Goal: Transaction & Acquisition: Book appointment/travel/reservation

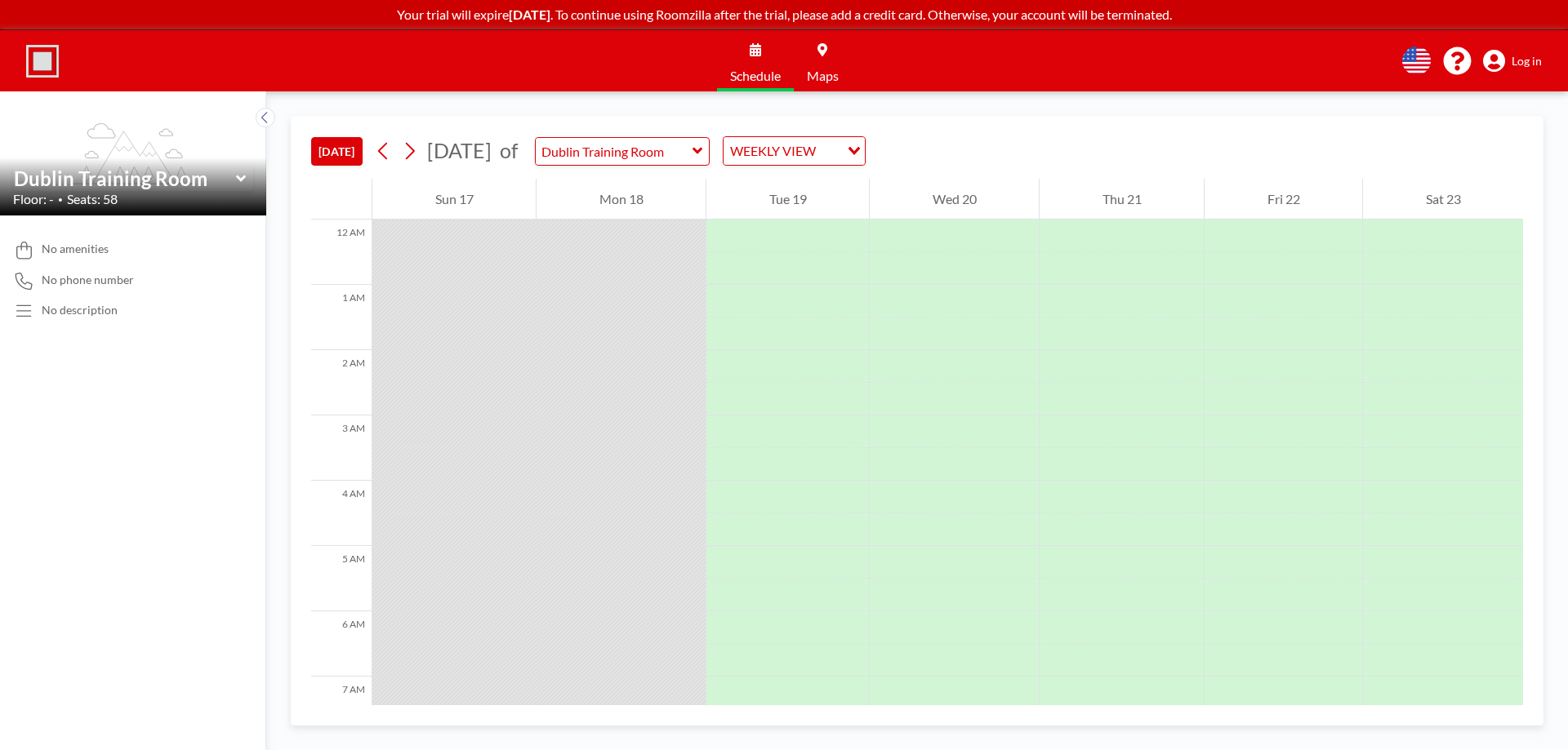
click at [344, 155] on button "[DATE]" at bounding box center [337, 151] width 51 height 28
click at [263, 115] on icon at bounding box center [265, 117] width 10 height 16
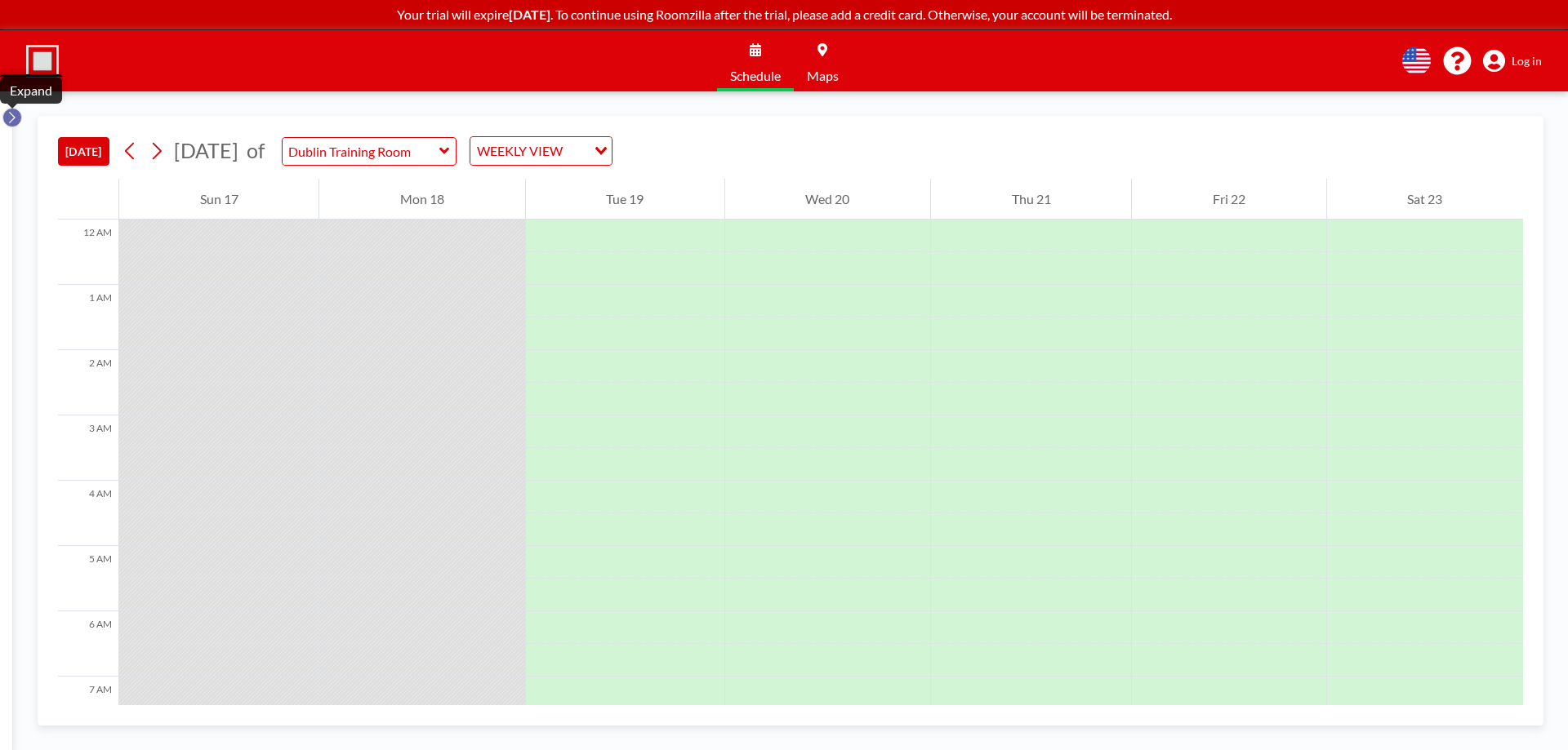
click at [14, 115] on icon at bounding box center [12, 117] width 10 height 16
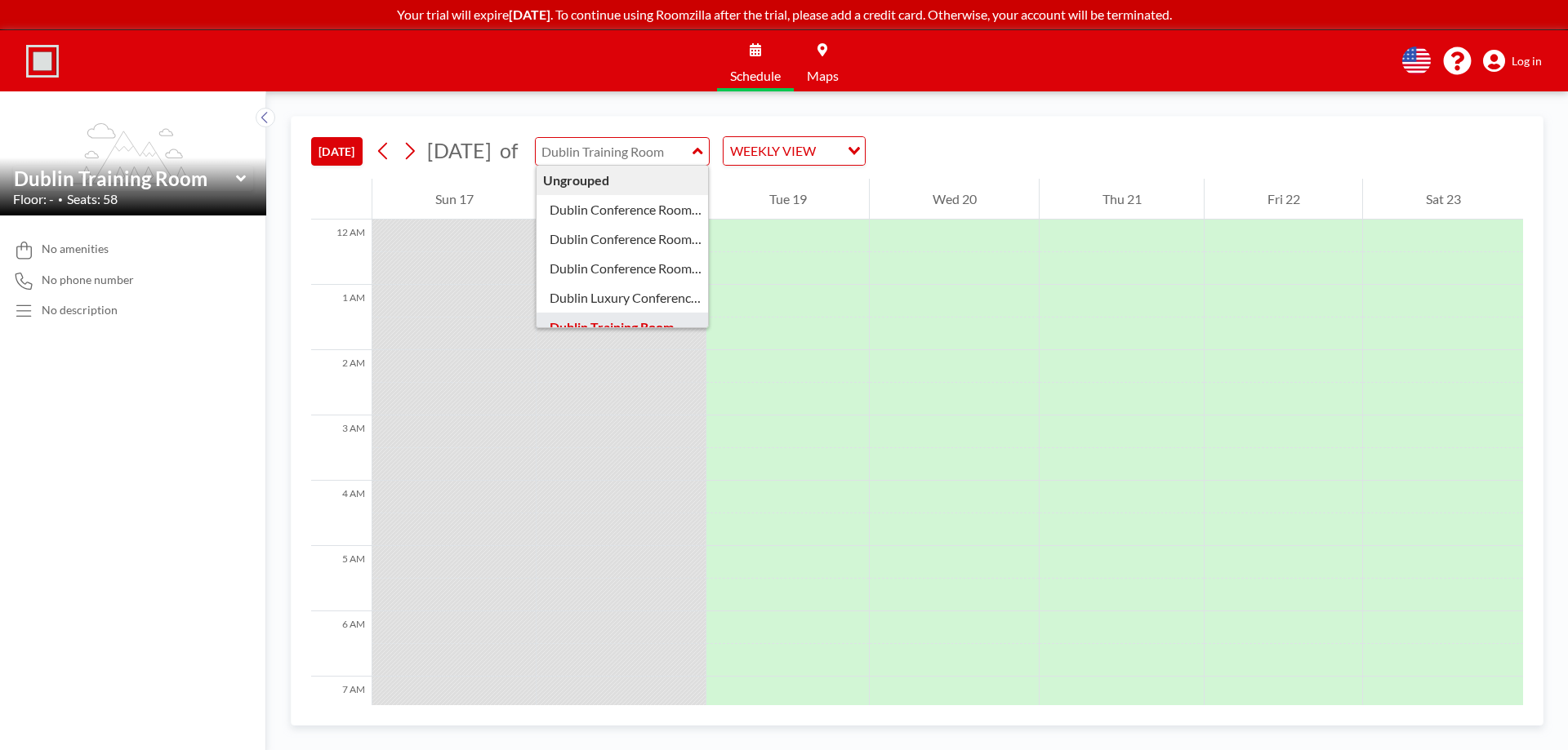
click at [692, 145] on input "text" at bounding box center [614, 151] width 156 height 27
type input "Dublin Training Room"
drag, startPoint x: 703, startPoint y: 148, endPoint x: 707, endPoint y: 218, distance: 70.1
click at [692, 151] on input "text" at bounding box center [614, 151] width 156 height 27
click at [691, 153] on input "text" at bounding box center [614, 151] width 156 height 27
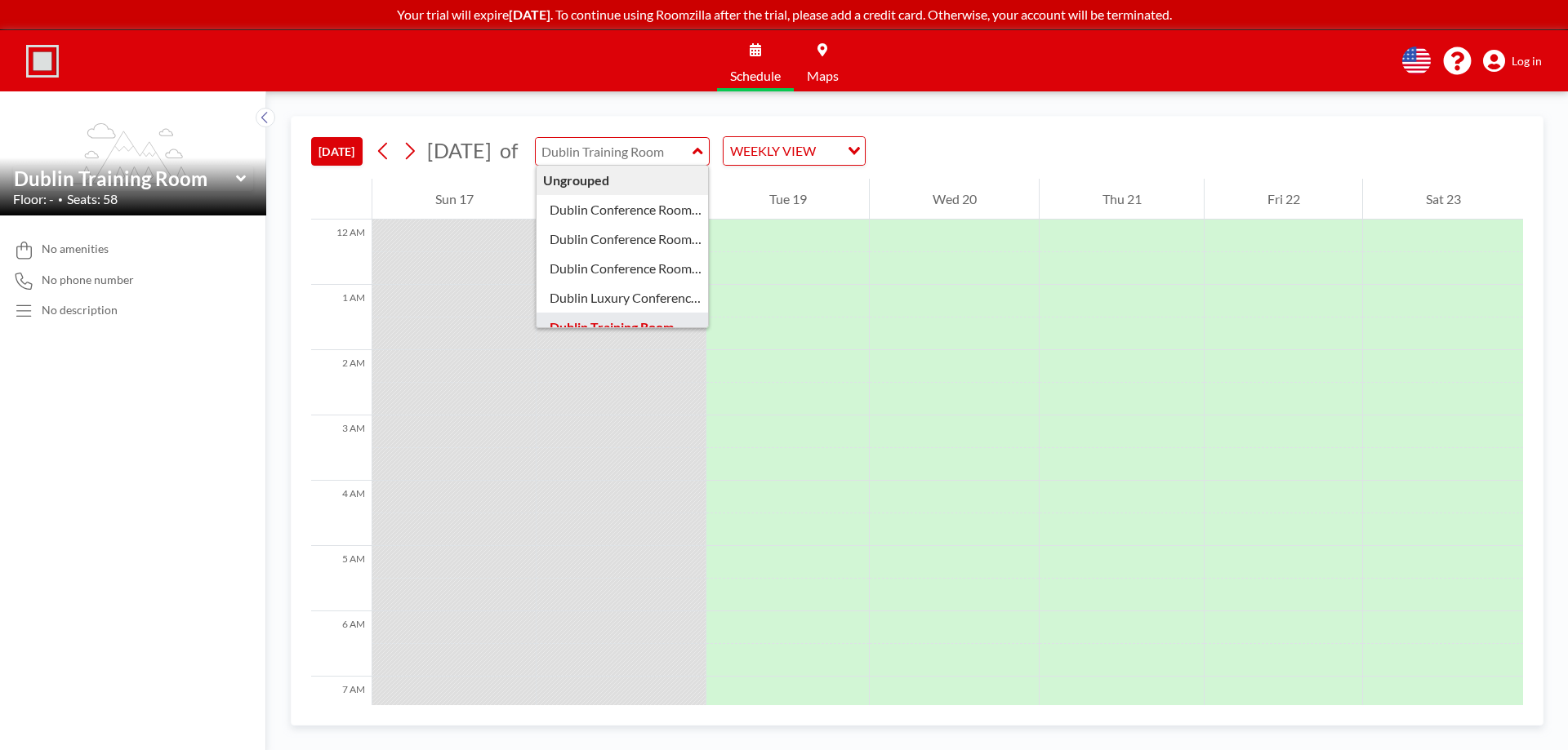
type input "Dublin Training Room"
click at [839, 149] on div "WEEKLY VIEW" at bounding box center [782, 149] width 116 height 25
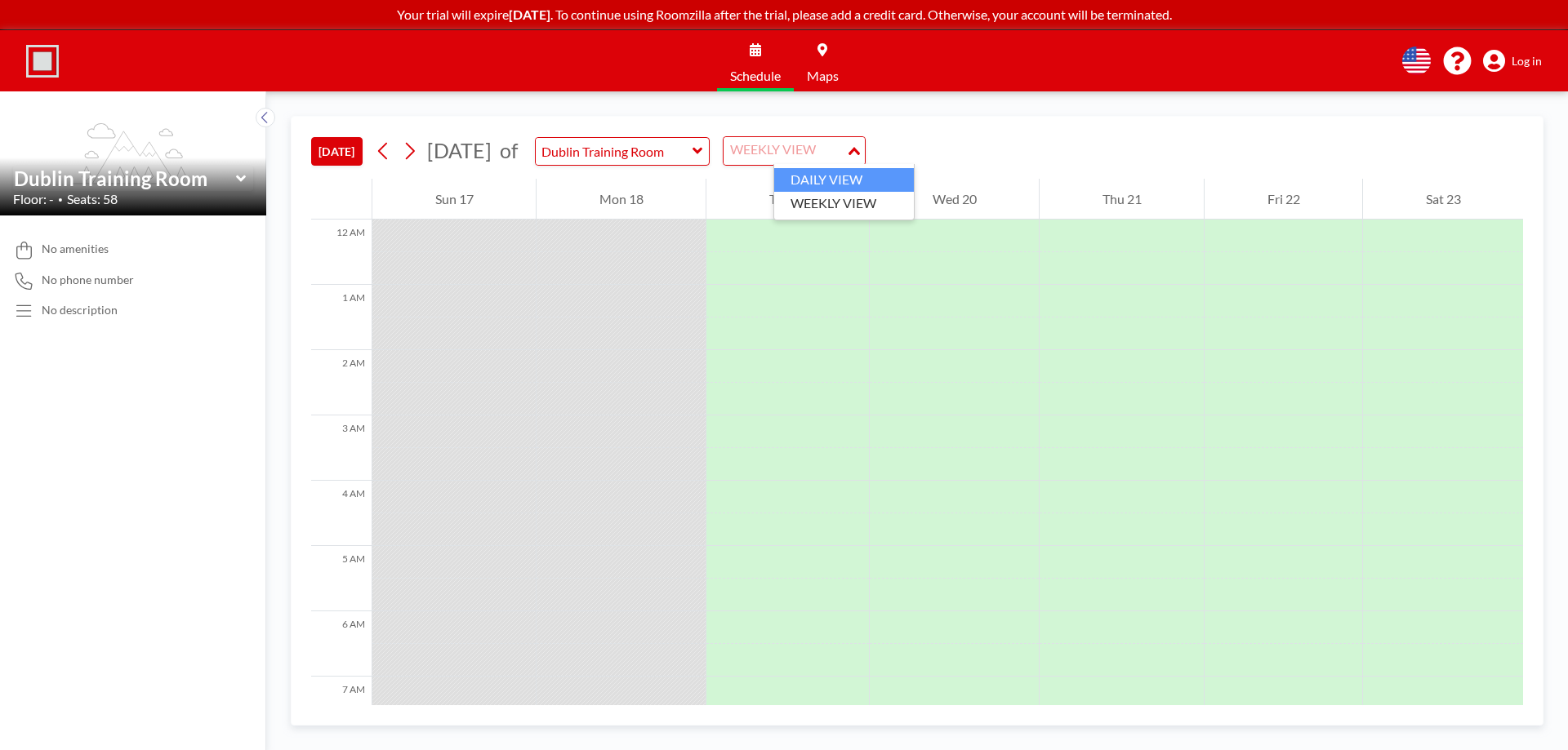
click at [839, 176] on li "DAILY VIEW" at bounding box center [843, 180] width 139 height 24
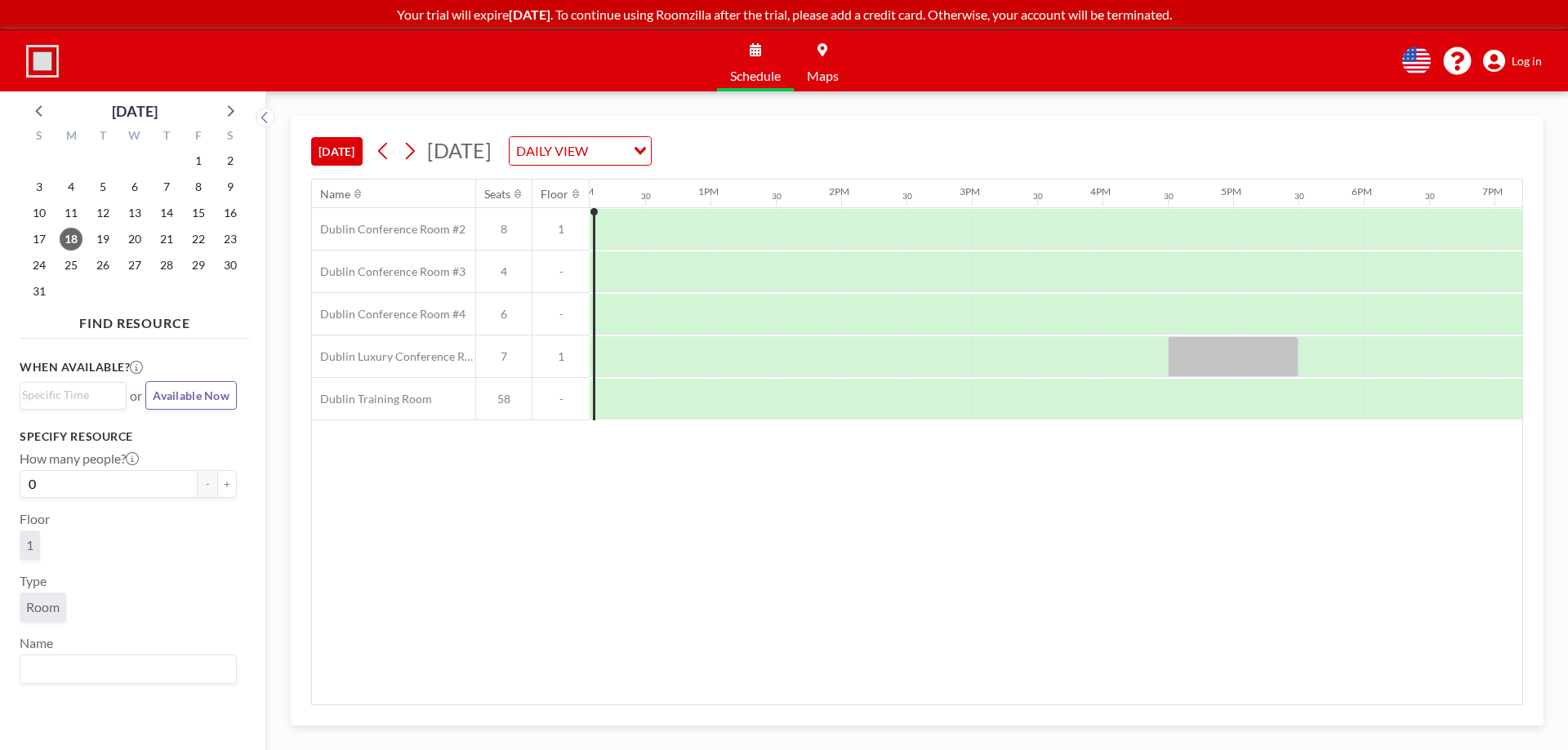
scroll to position [0, 1591]
click at [632, 141] on div "DAILY VIEW" at bounding box center [570, 149] width 122 height 25
click at [725, 199] on li "WEEKLY VIEW" at bounding box center [744, 204] width 139 height 24
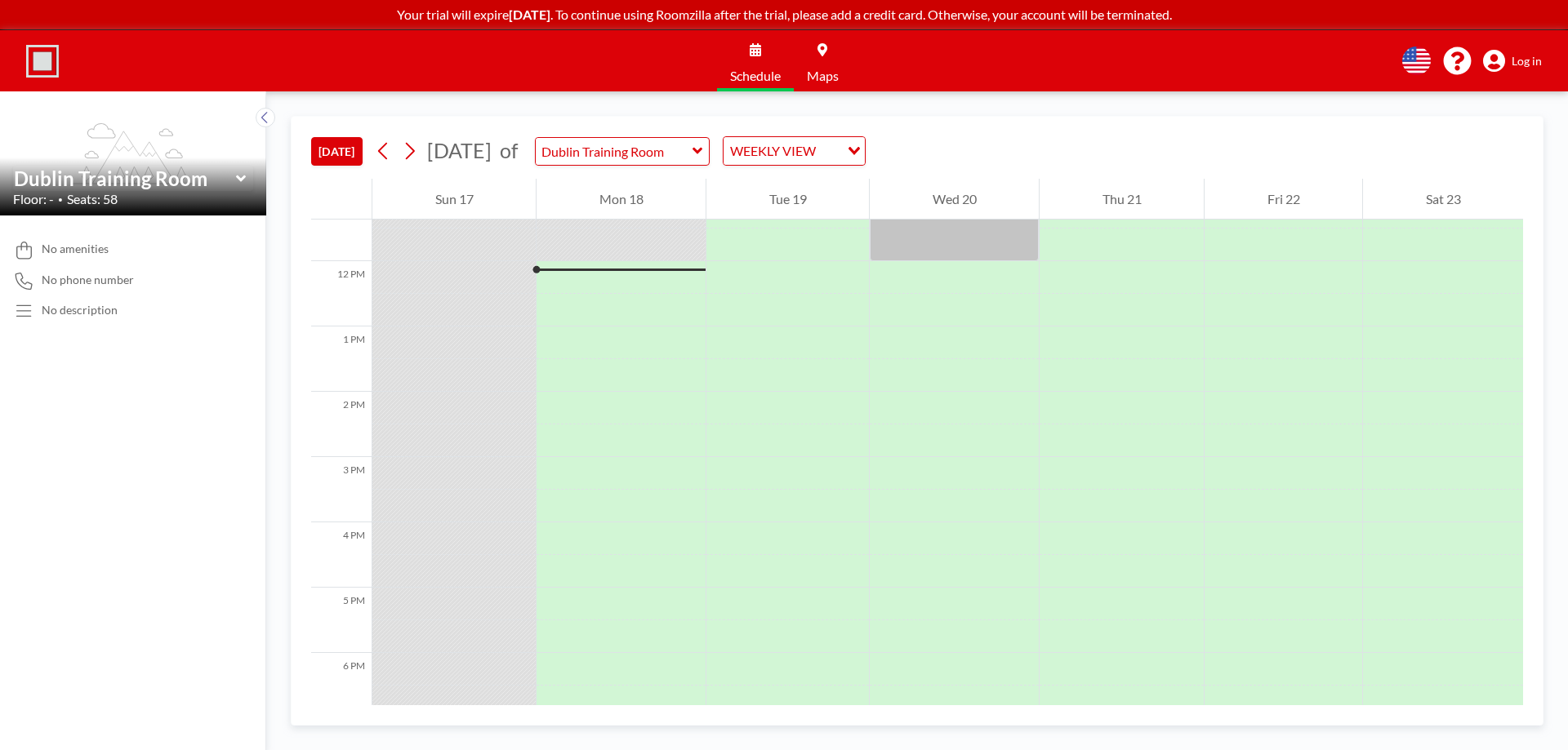
scroll to position [751, 0]
click at [703, 149] on icon at bounding box center [697, 150] width 10 height 16
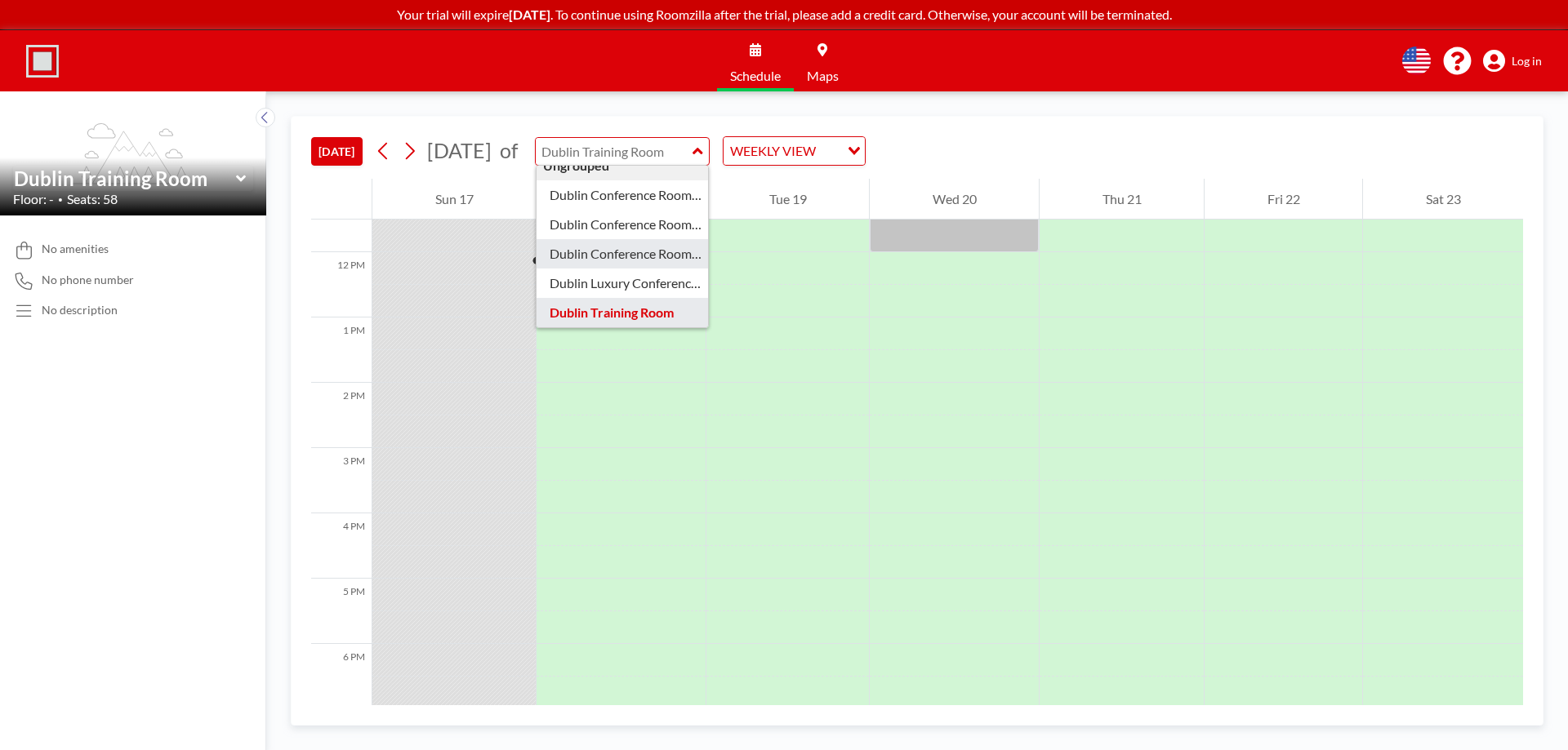
scroll to position [0, 0]
click at [966, 127] on div "TODAY August 2025 of Ungrouped Dublin Conference Room #2 Dublin Conference Room…" at bounding box center [917, 148] width 1212 height 62
click at [1512, 54] on span "Log in" at bounding box center [1526, 61] width 30 height 15
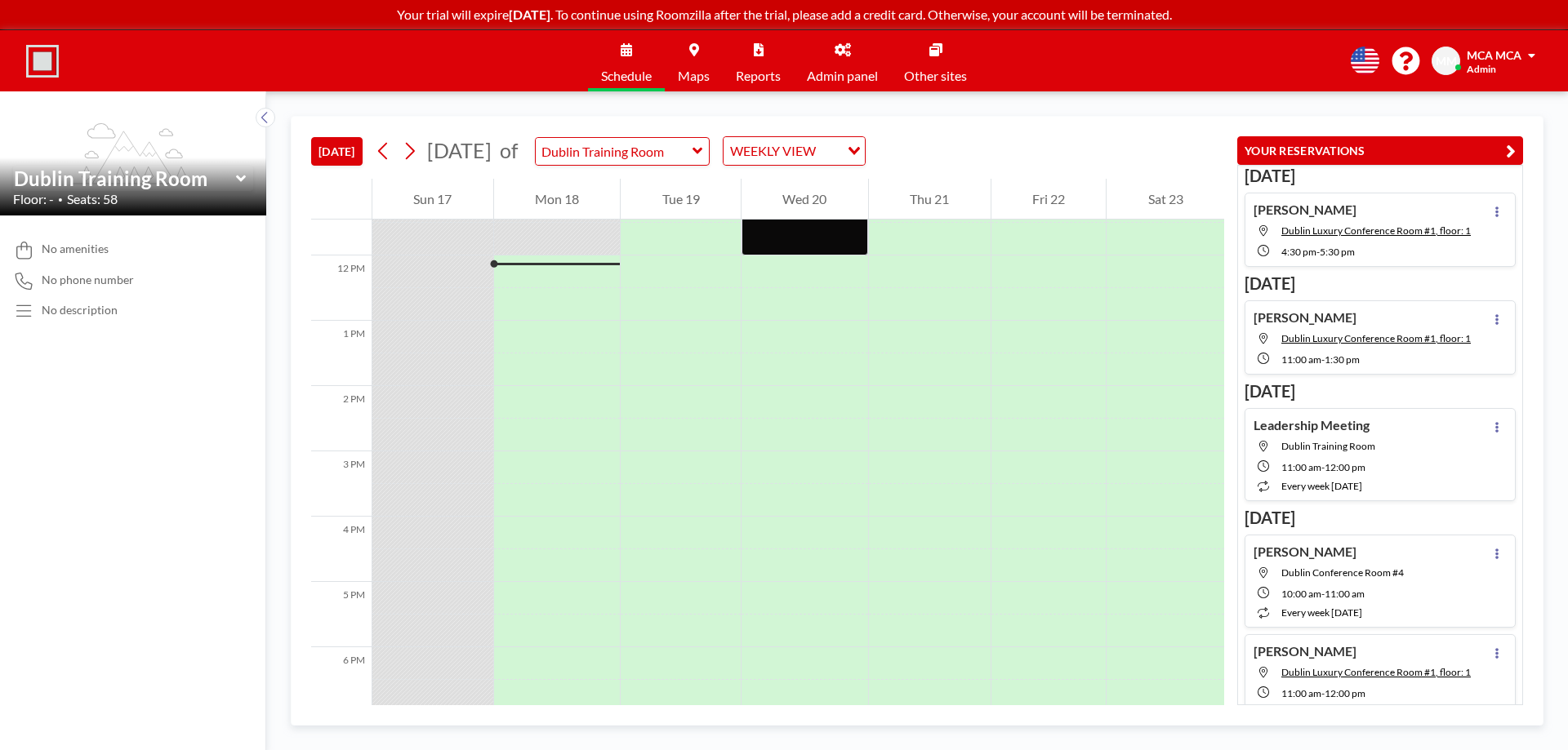
scroll to position [751, 0]
click at [833, 150] on div "WEEKLY VIEW" at bounding box center [782, 149] width 116 height 25
click at [842, 179] on li "DAILY VIEW" at bounding box center [843, 180] width 139 height 24
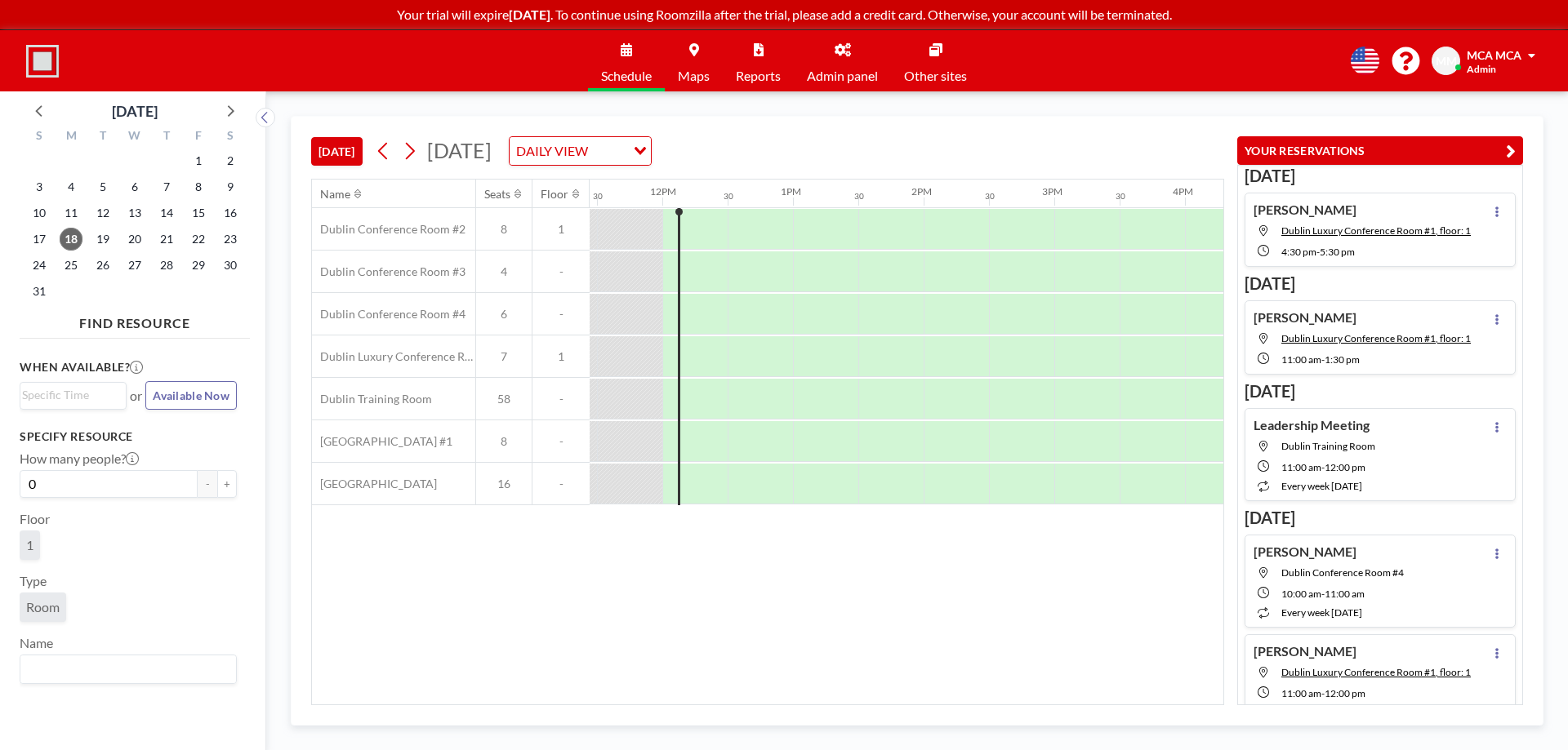
scroll to position [0, 1502]
click at [1507, 144] on icon "button" at bounding box center [1510, 150] width 9 height 20
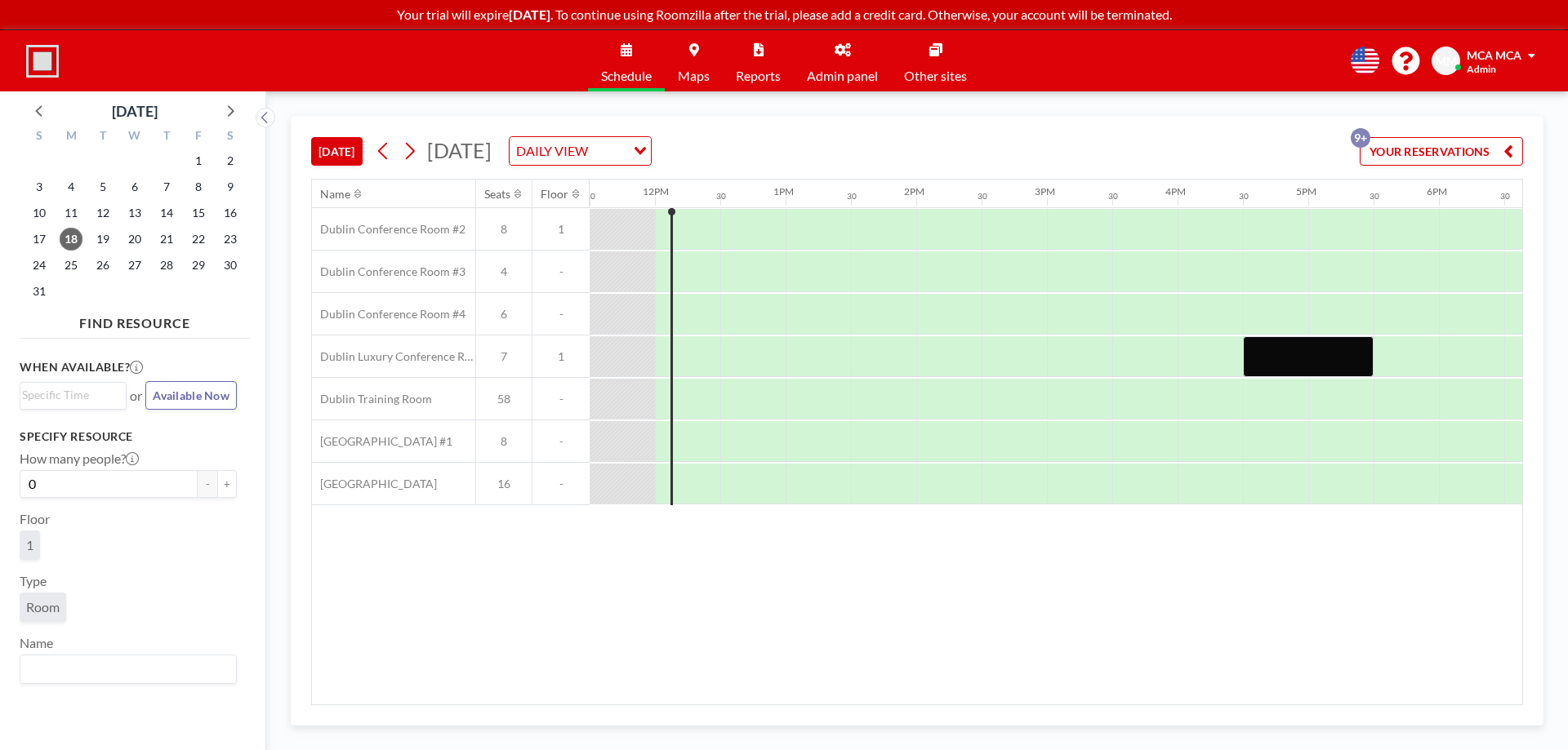
click at [1515, 68] on div "MCA MCA Admin" at bounding box center [1500, 60] width 68 height 28
click at [1055, 141] on div "TODAY Monday, August 18, 2025 DAILY VIEW Loading... YOUR RESERVATIONS 9+" at bounding box center [917, 148] width 1212 height 62
click at [842, 63] on link "Admin panel" at bounding box center [843, 61] width 97 height 62
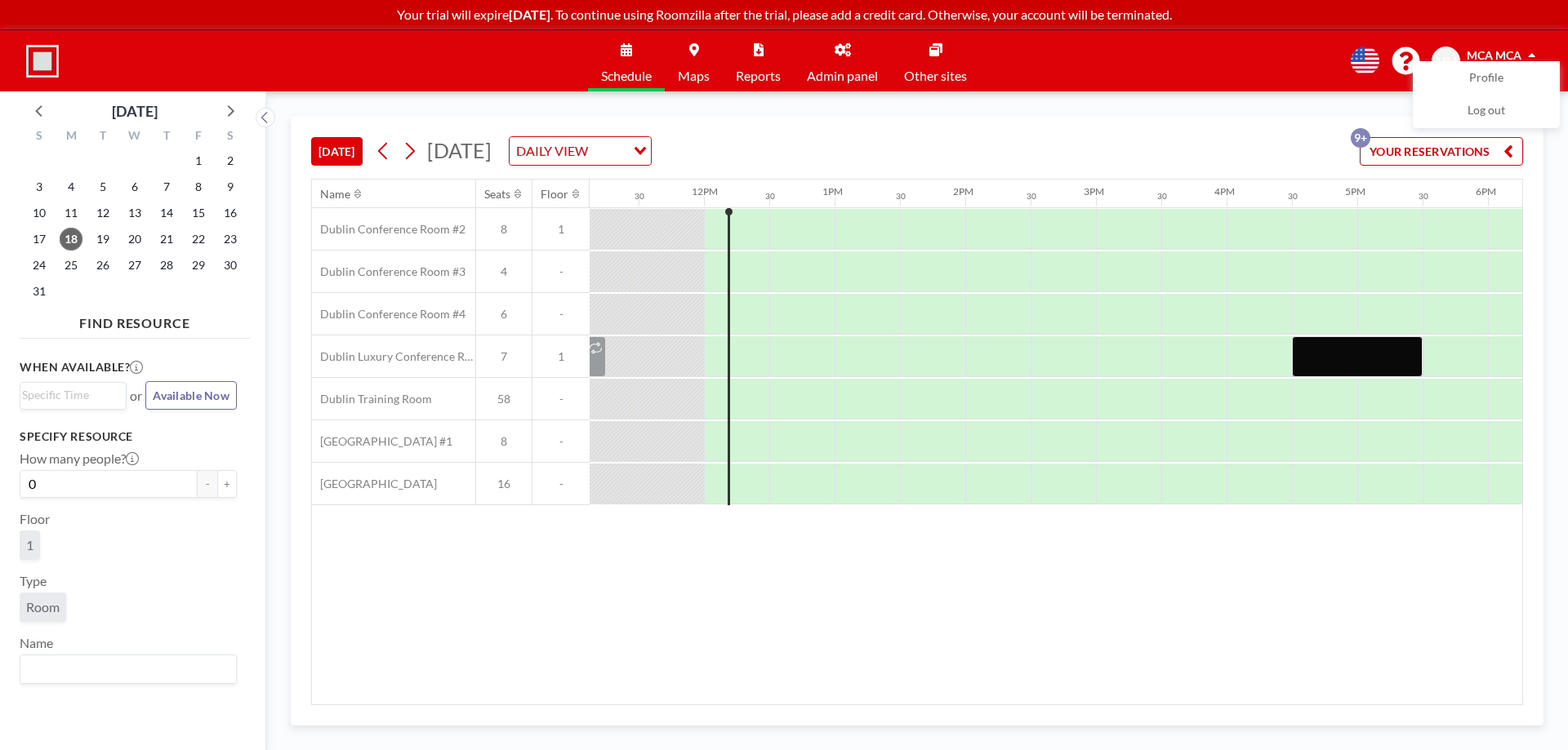
scroll to position [0, 1502]
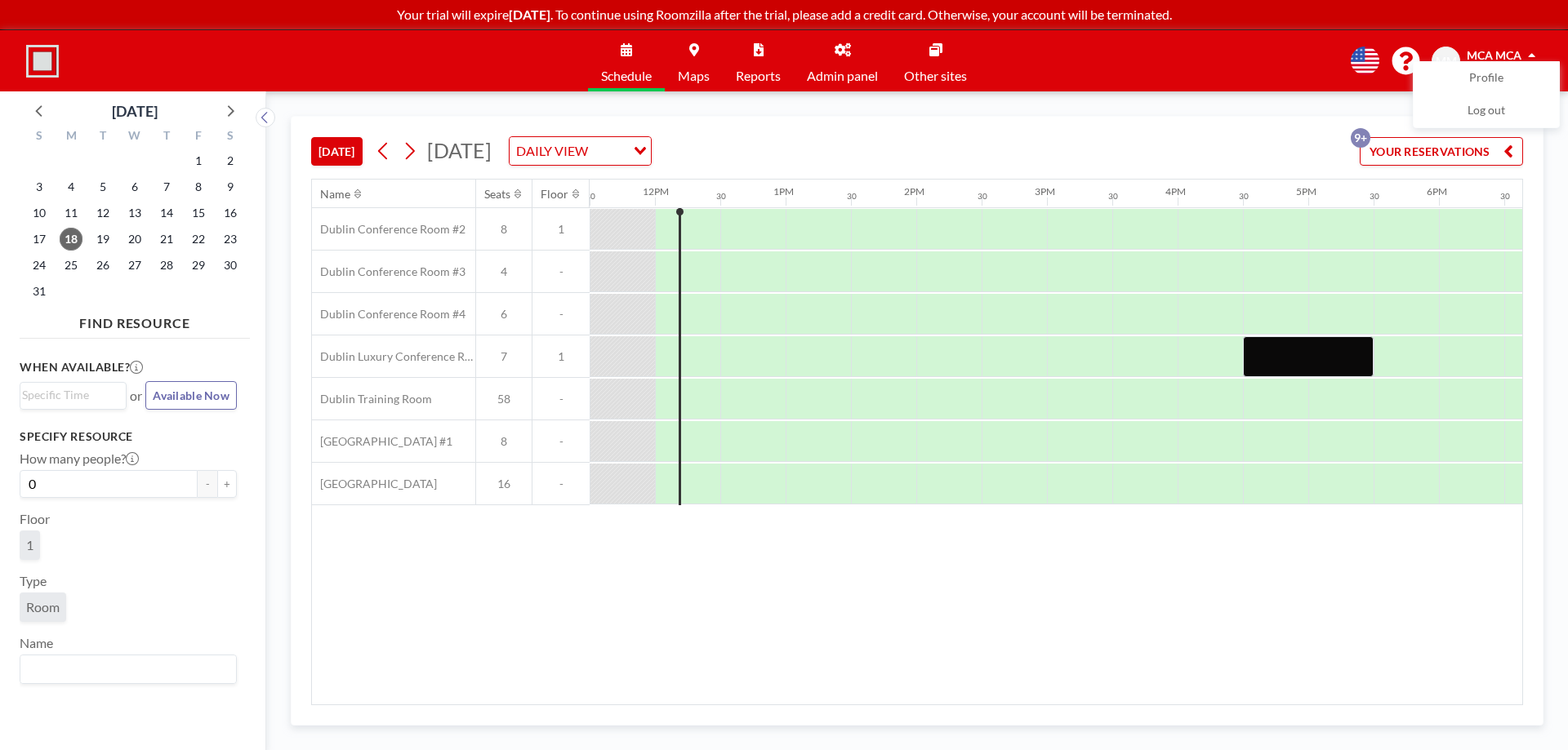
click at [1227, 65] on div "Schedule Maps Reports Admin panel Other sites English Polski 日本語 Española MM MC…" at bounding box center [784, 61] width 1568 height 62
click at [1516, 50] on span "MCA MCA" at bounding box center [1494, 55] width 55 height 14
click at [625, 156] on div "DAILY VIEW" at bounding box center [567, 149] width 116 height 25
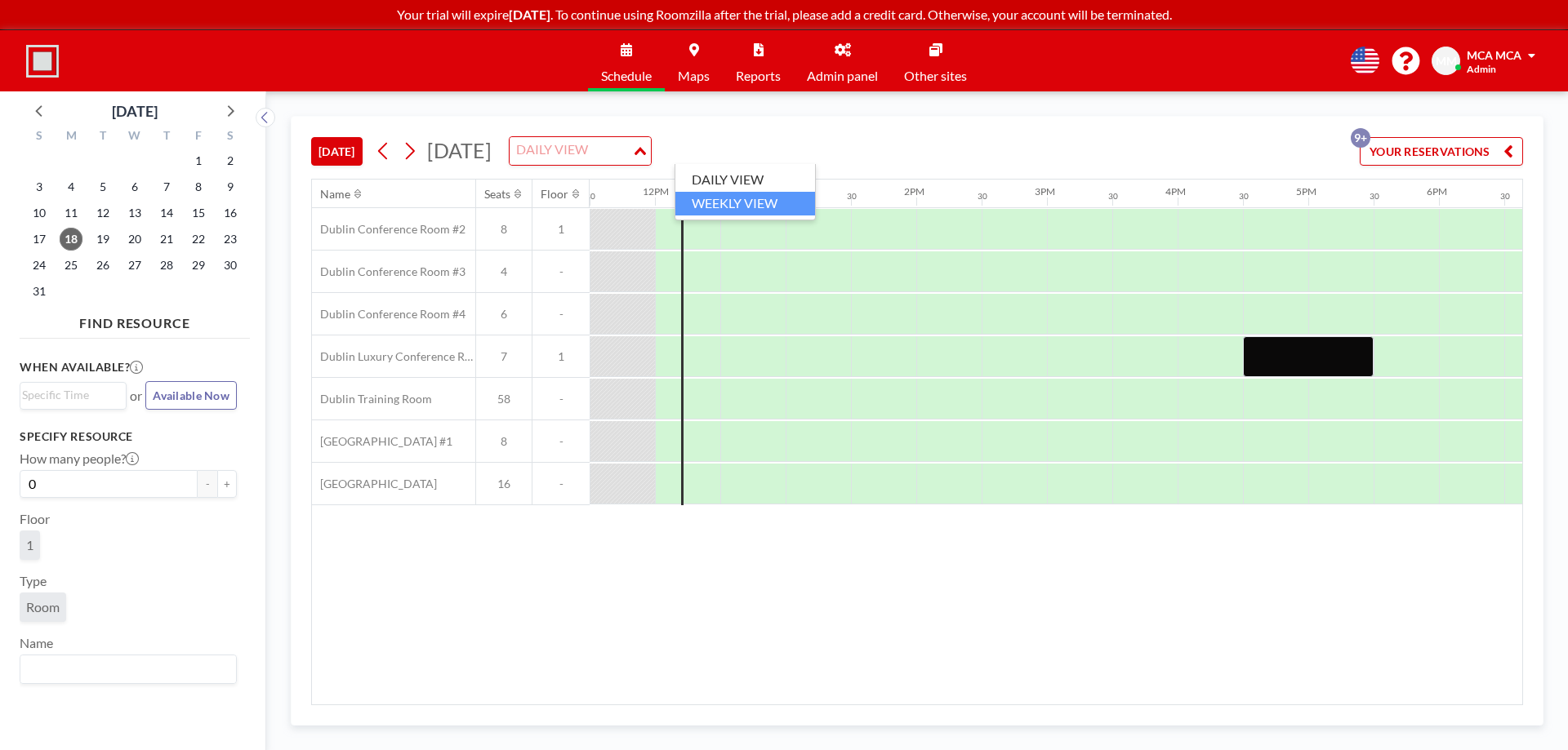
click at [729, 198] on li "WEEKLY VIEW" at bounding box center [744, 204] width 139 height 24
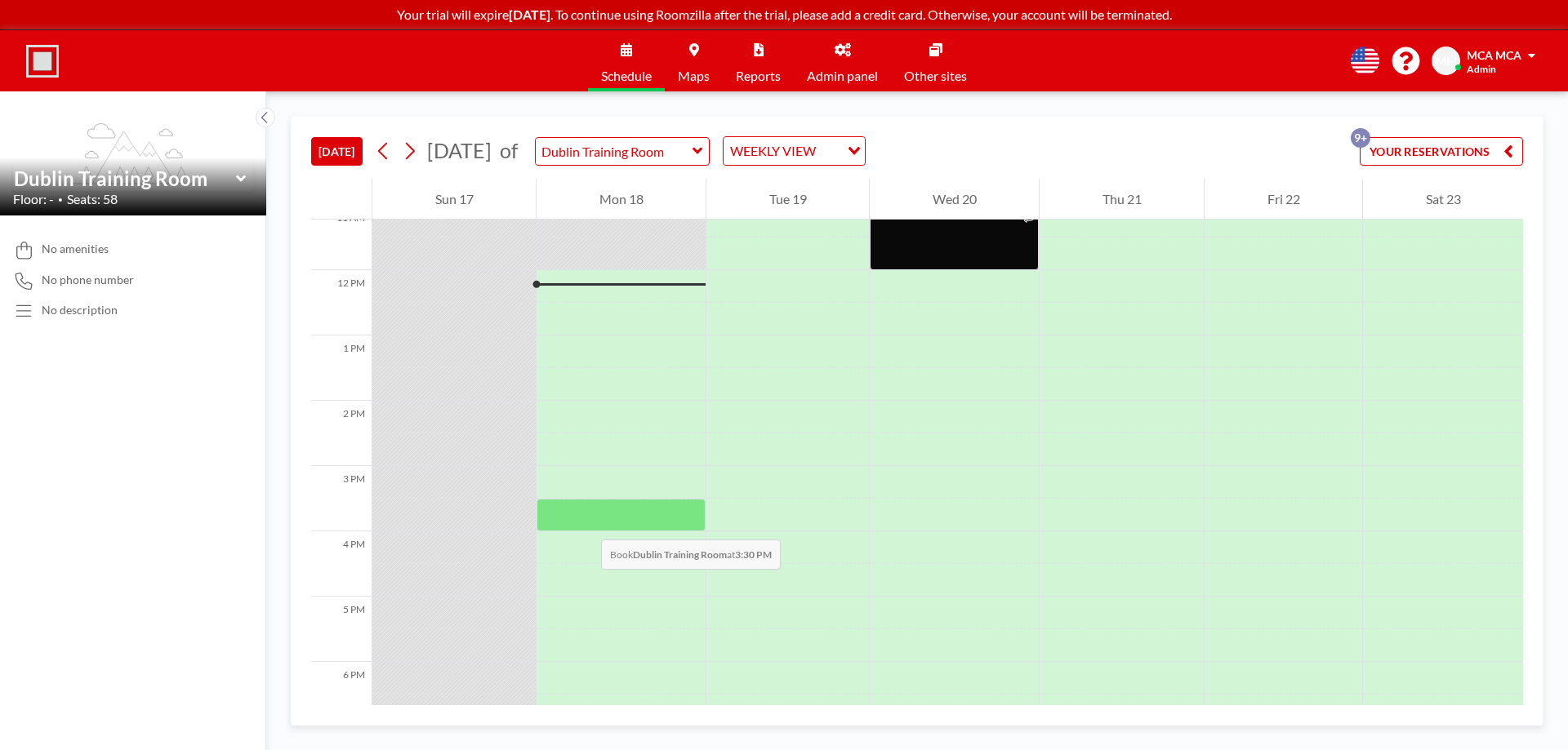
scroll to position [751, 0]
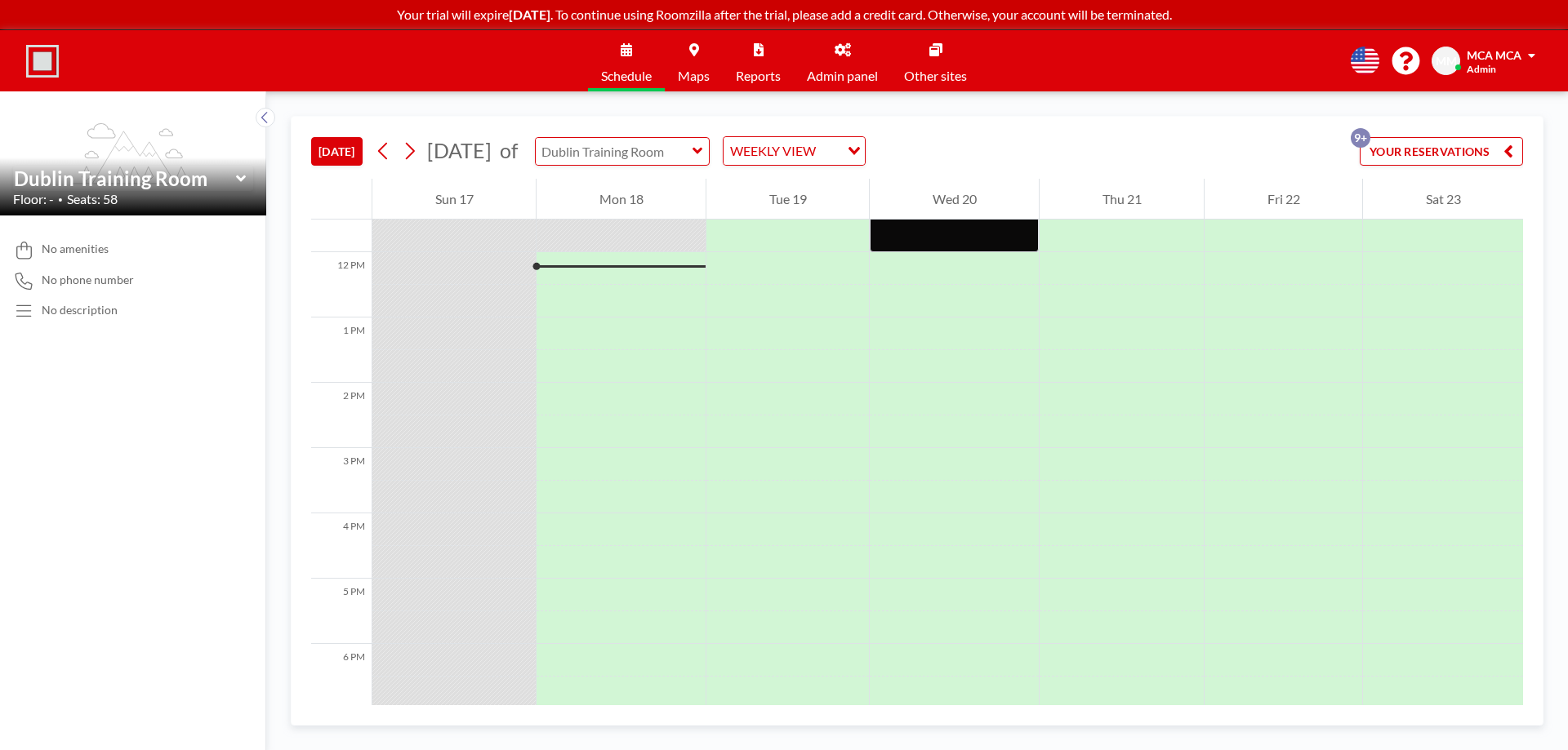
click at [692, 149] on input "text" at bounding box center [614, 151] width 156 height 27
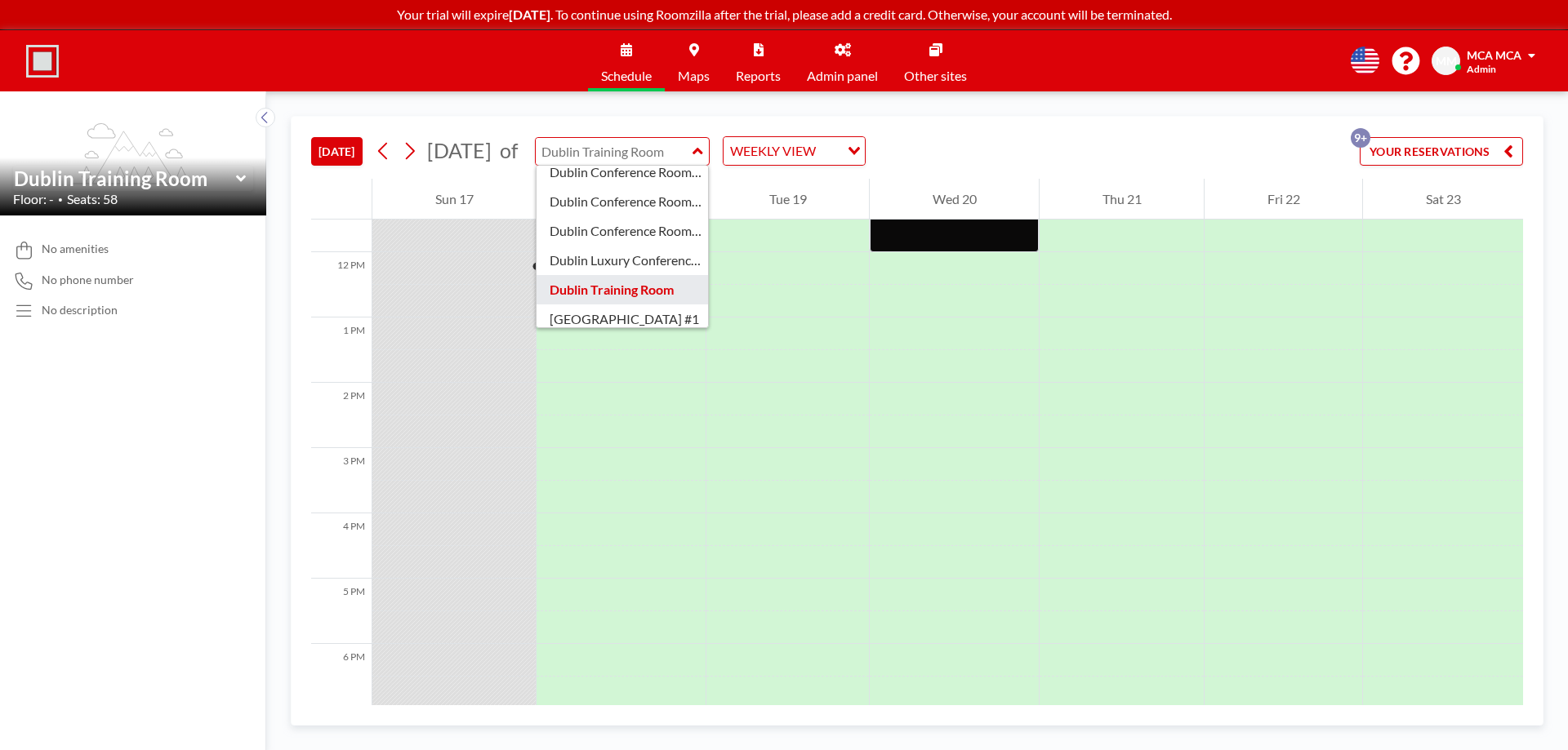
scroll to position [0, 0]
type input "Dublin Training Room"
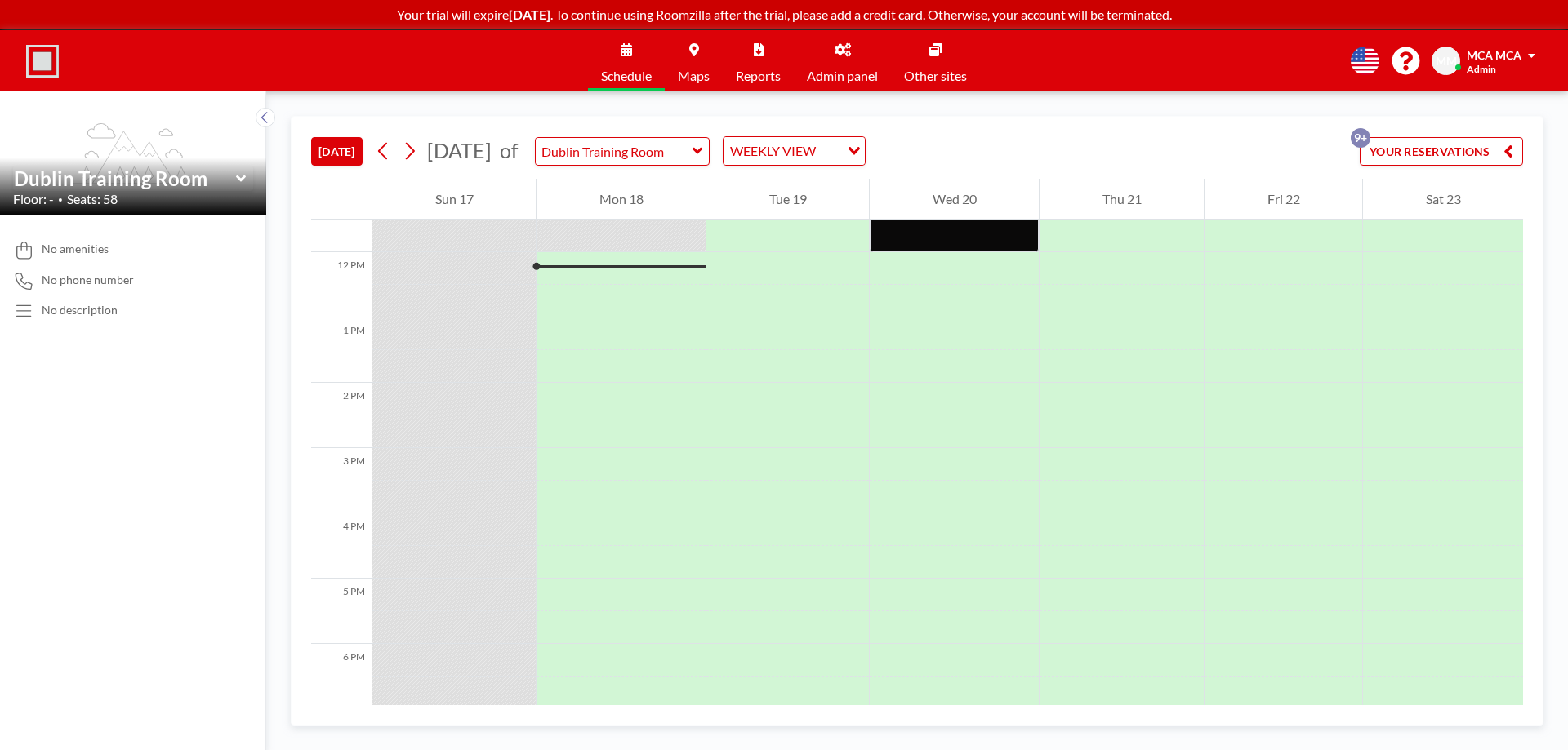
click at [813, 111] on div "TODAY August 2025 of Dublin Training Room WEEKLY VIEW Loading... YOUR RESERVATI…" at bounding box center [916, 420] width 1301 height 659
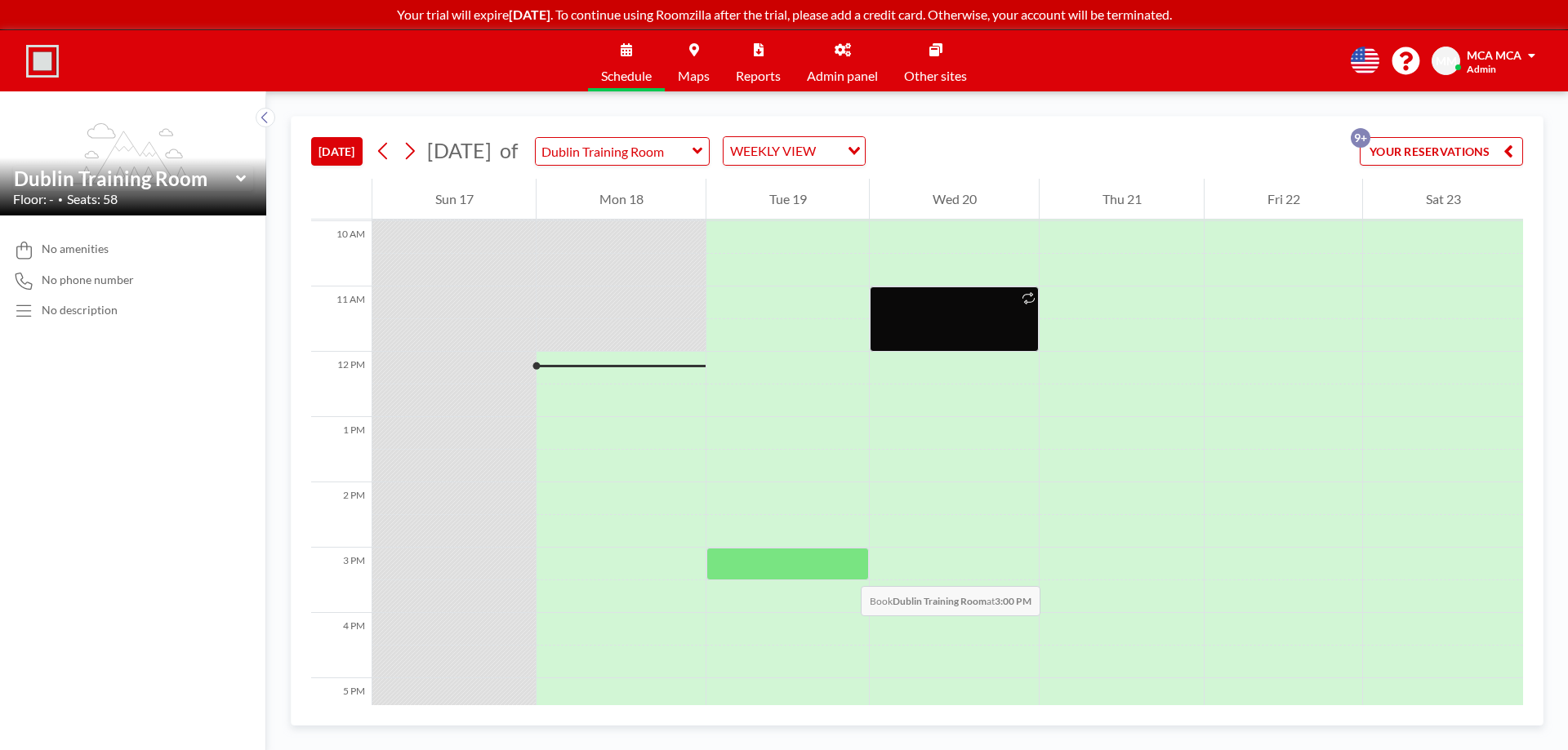
scroll to position [653, 0]
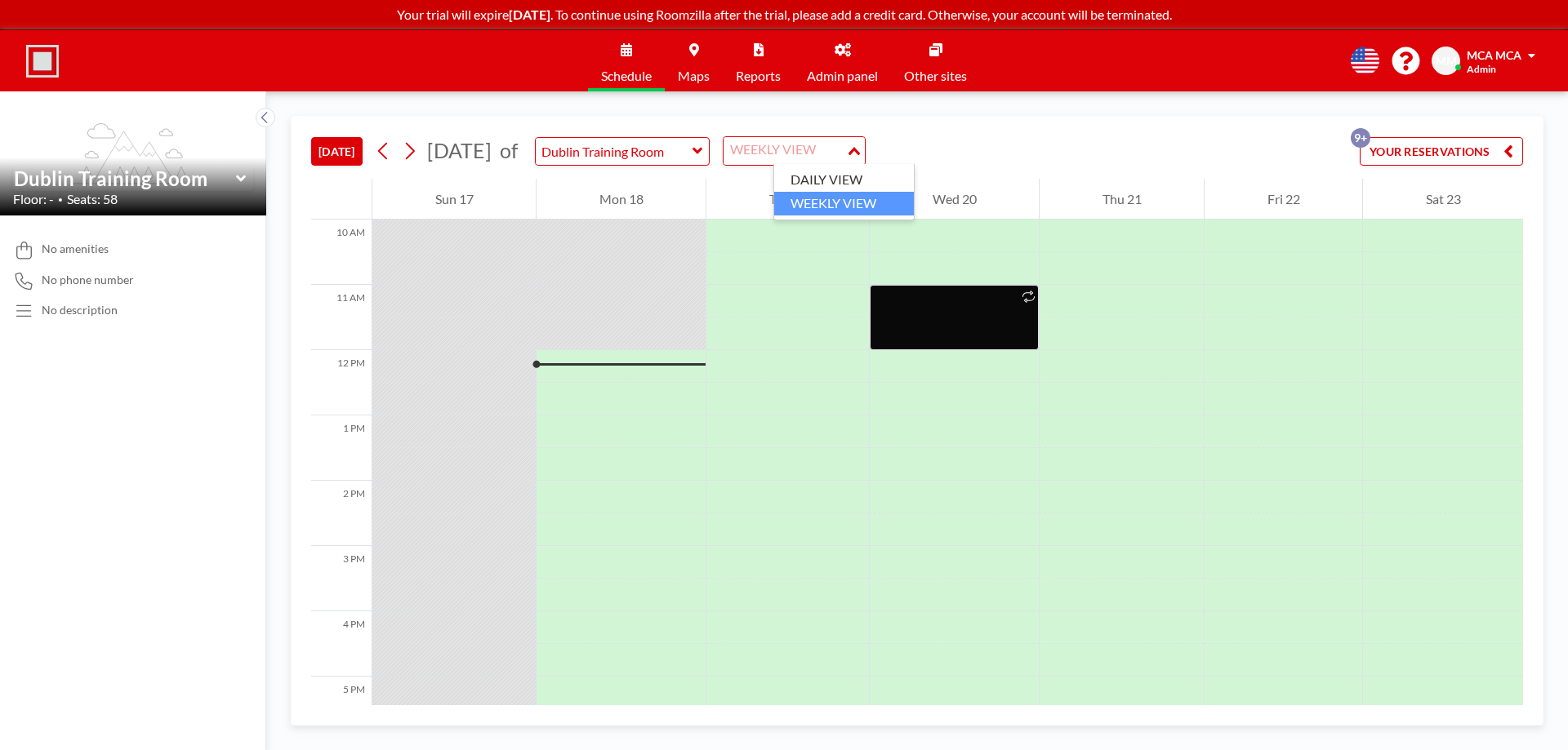
click at [828, 144] on div "WEEKLY VIEW" at bounding box center [784, 149] width 122 height 25
click at [820, 177] on li "DAILY VIEW" at bounding box center [843, 180] width 139 height 24
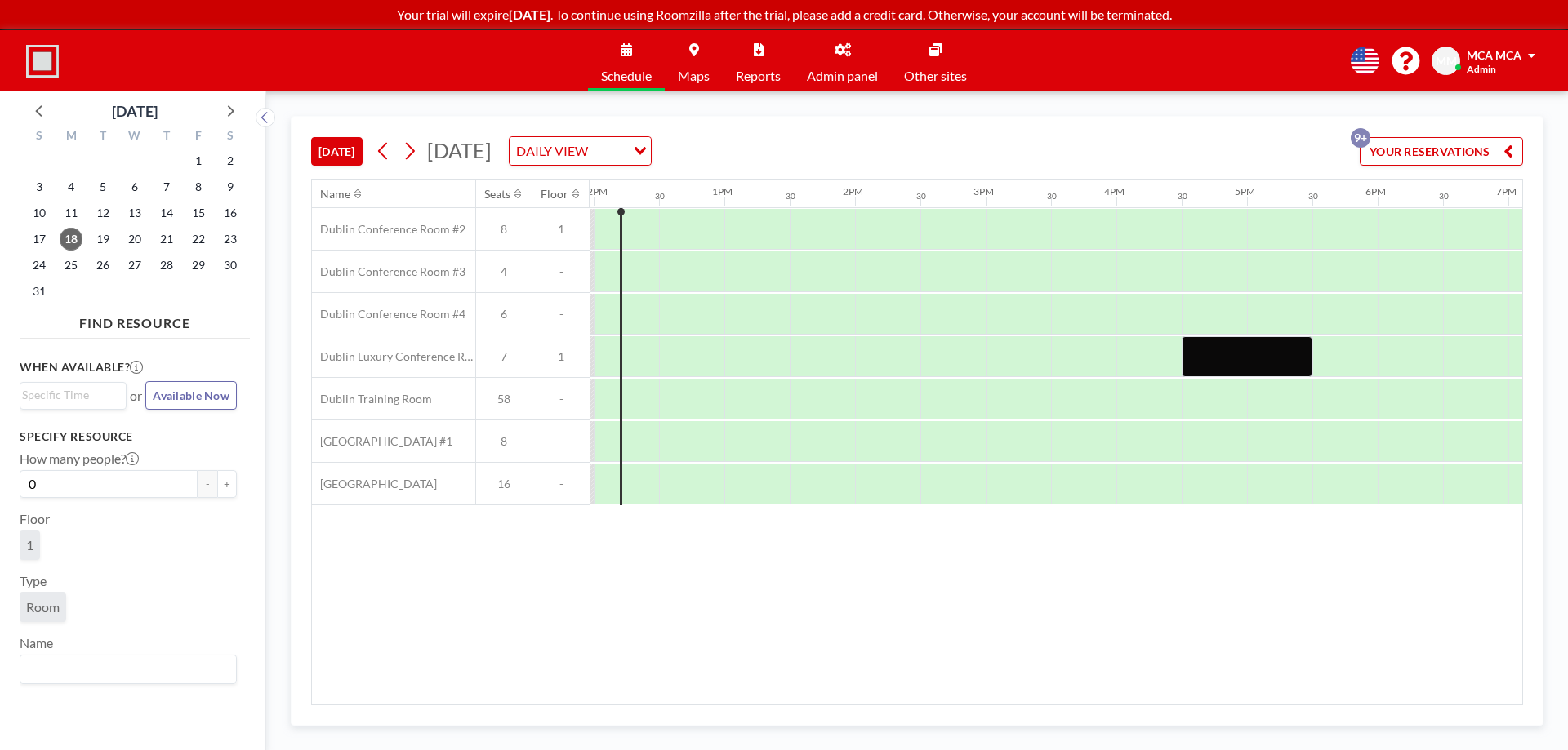
scroll to position [0, 1565]
drag, startPoint x: 474, startPoint y: 193, endPoint x: 496, endPoint y: 193, distance: 22.0
click at [496, 193] on div "Name Seats Floor" at bounding box center [450, 193] width 278 height 28
click at [520, 590] on div "Name Seats Floor 12AM 30 1AM 30 2AM 30 3AM 30 4AM 30 5AM 30 6AM 30 7AM 30 8AM 3…" at bounding box center [917, 442] width 1210 height 524
click at [361, 192] on div at bounding box center [361, 193] width 12 height 13
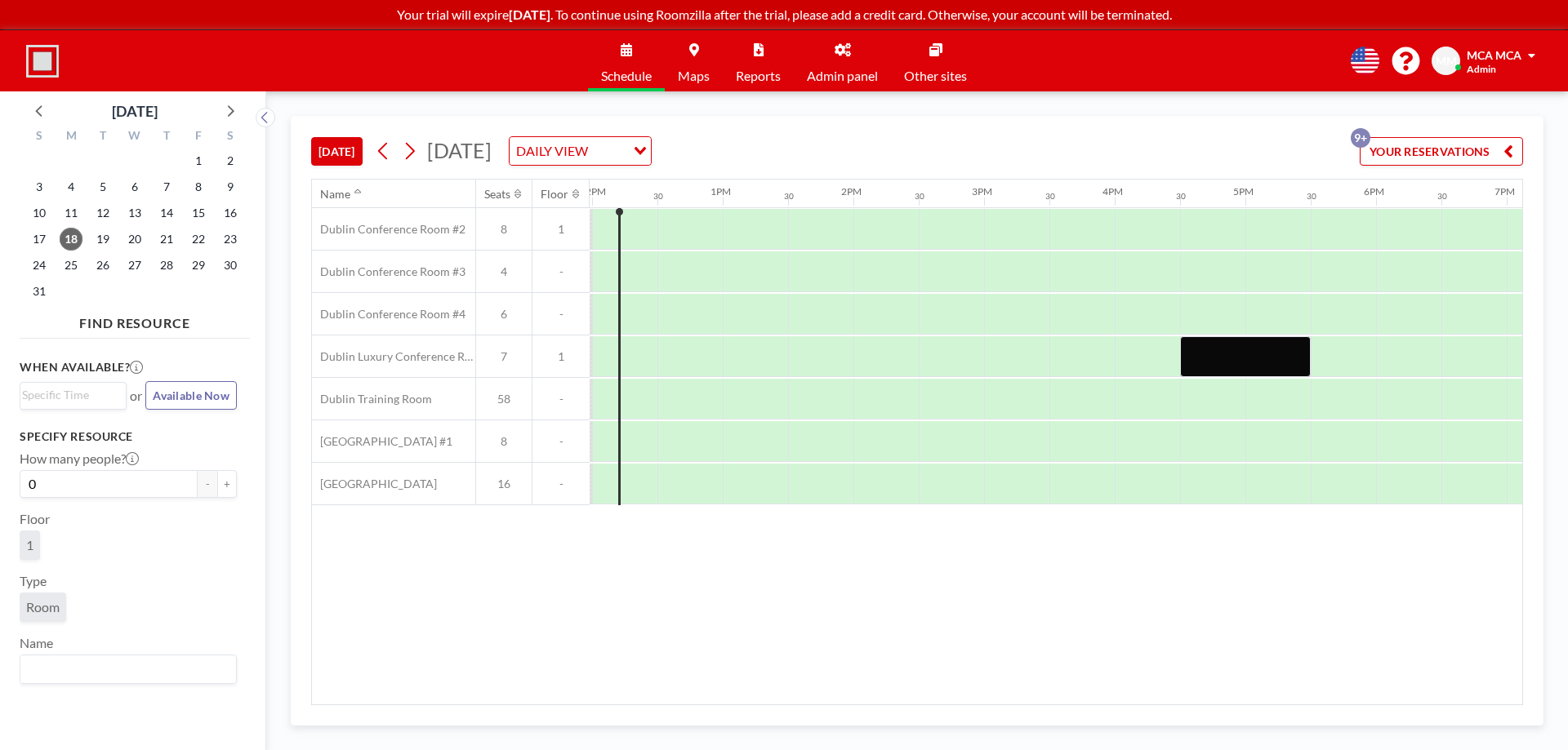
click at [358, 193] on icon at bounding box center [358, 194] width 7 height 10
click at [266, 114] on icon at bounding box center [265, 117] width 10 height 16
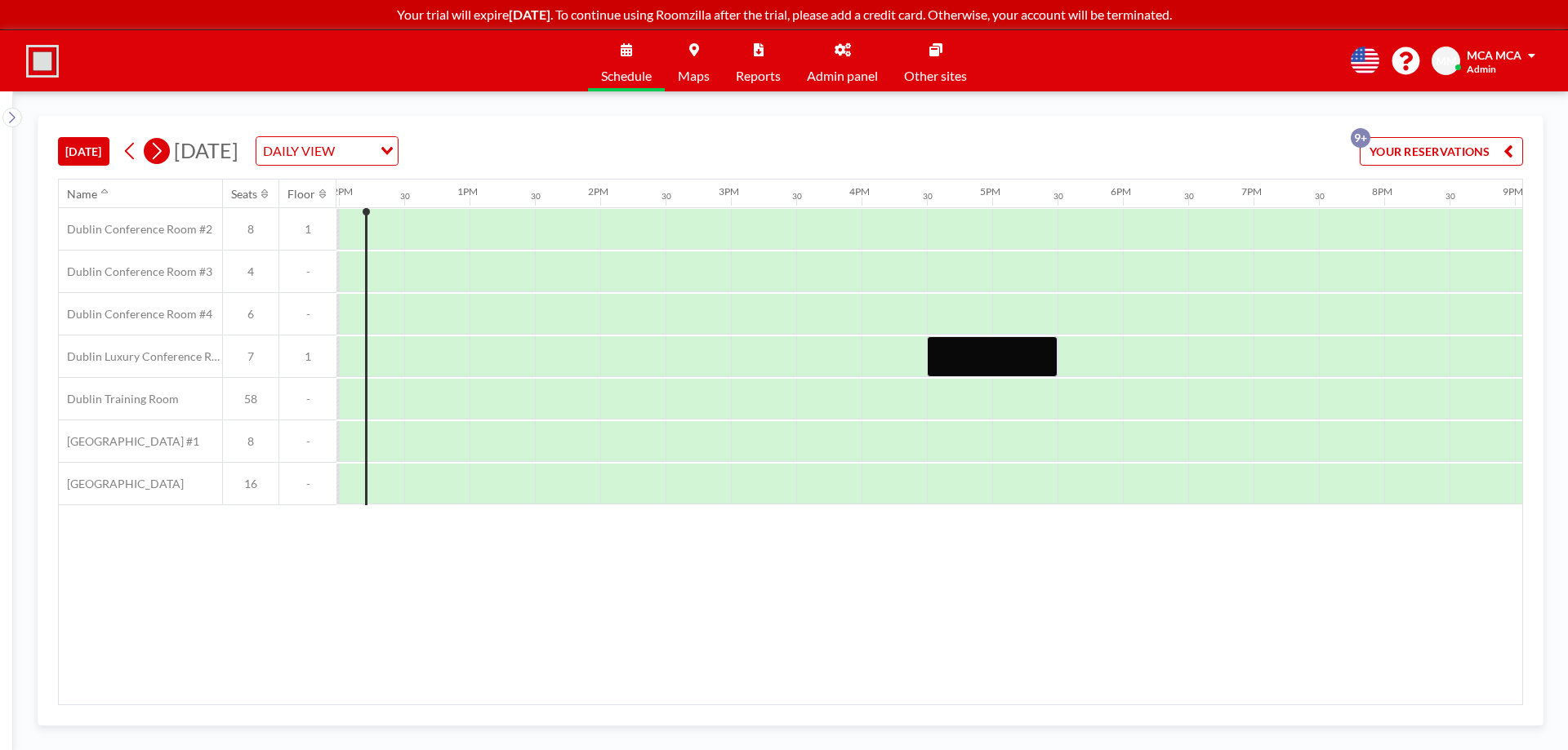
click at [160, 151] on icon at bounding box center [156, 150] width 15 height 25
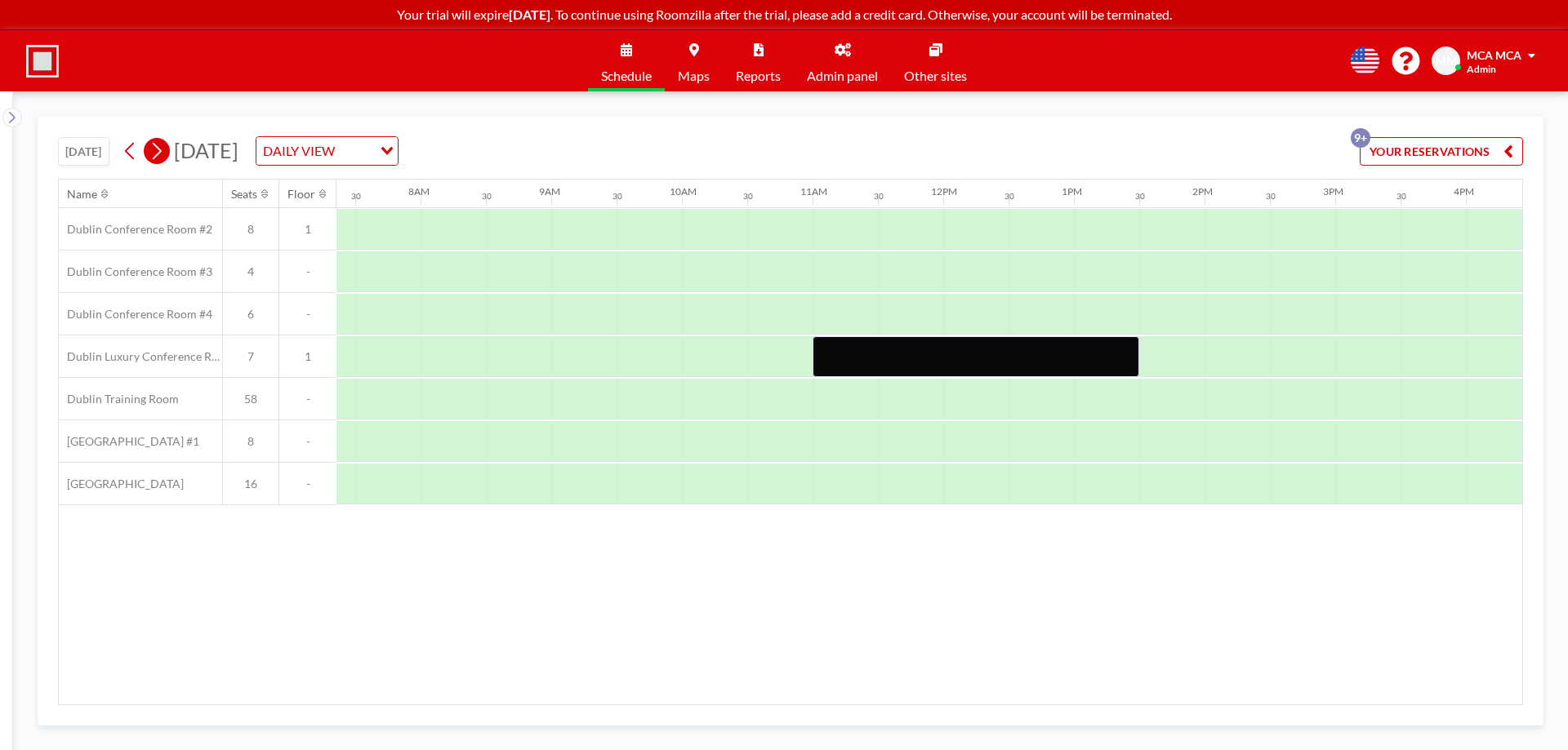
scroll to position [0, 980]
click at [161, 152] on icon at bounding box center [157, 151] width 9 height 17
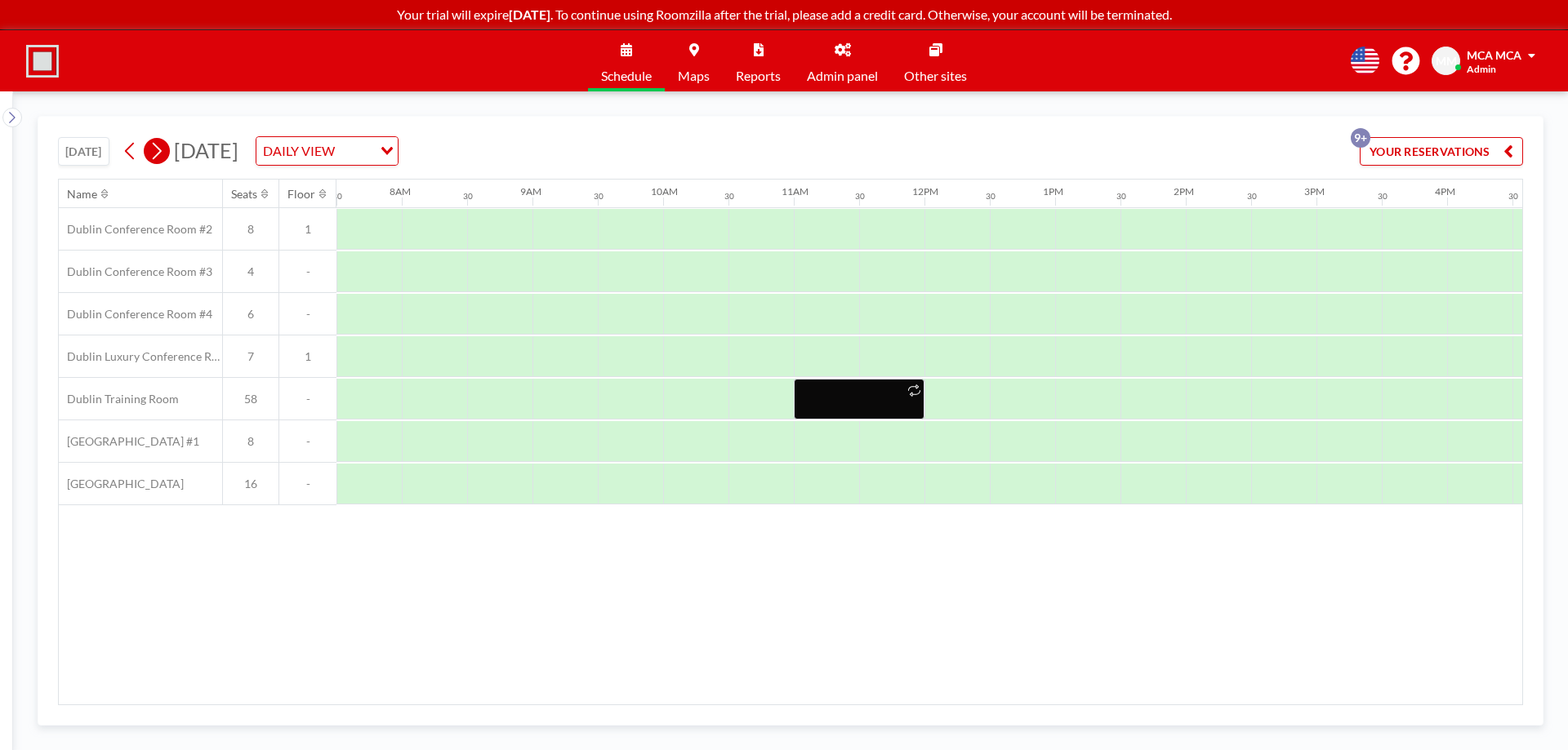
click at [161, 152] on icon at bounding box center [157, 151] width 9 height 17
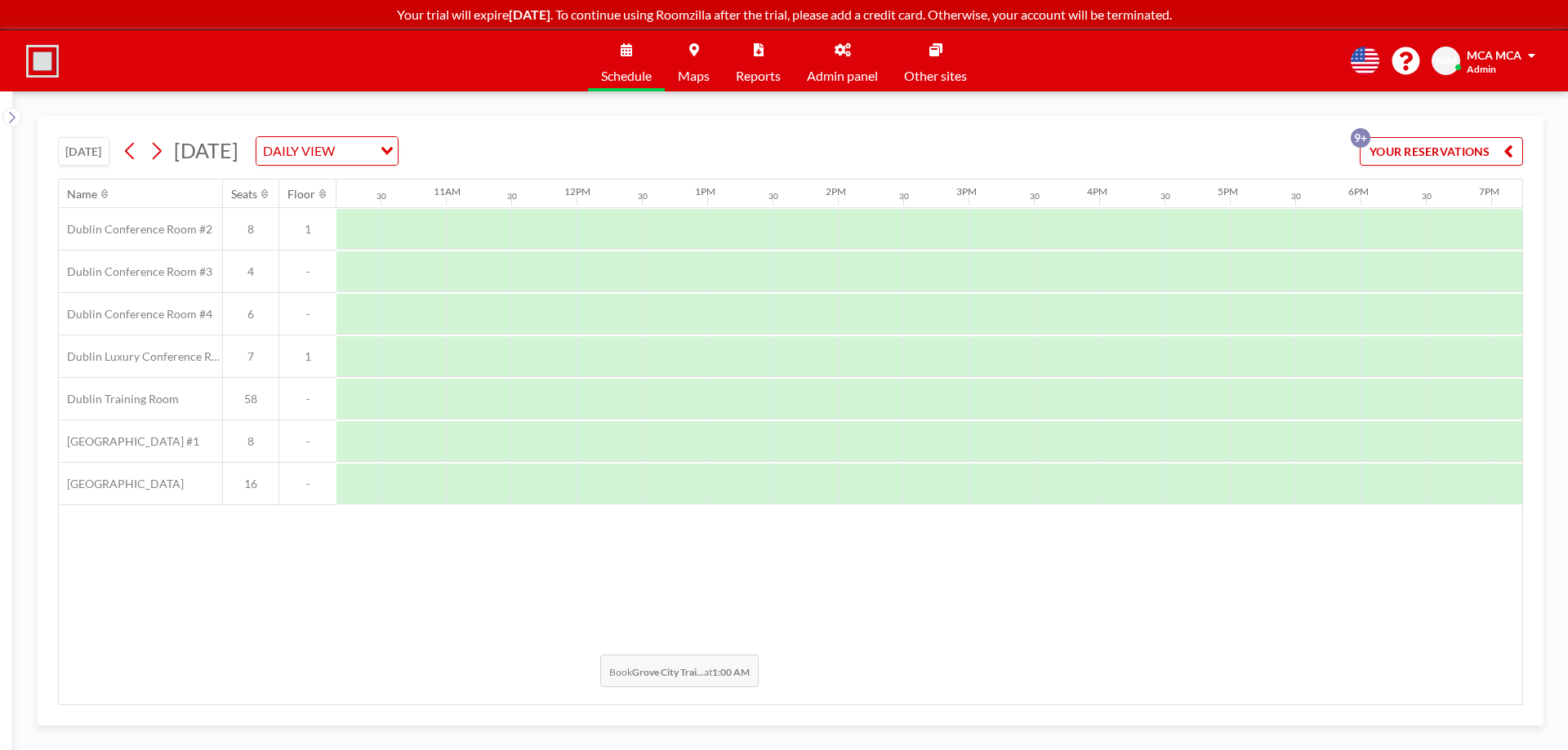
scroll to position [0, 1362]
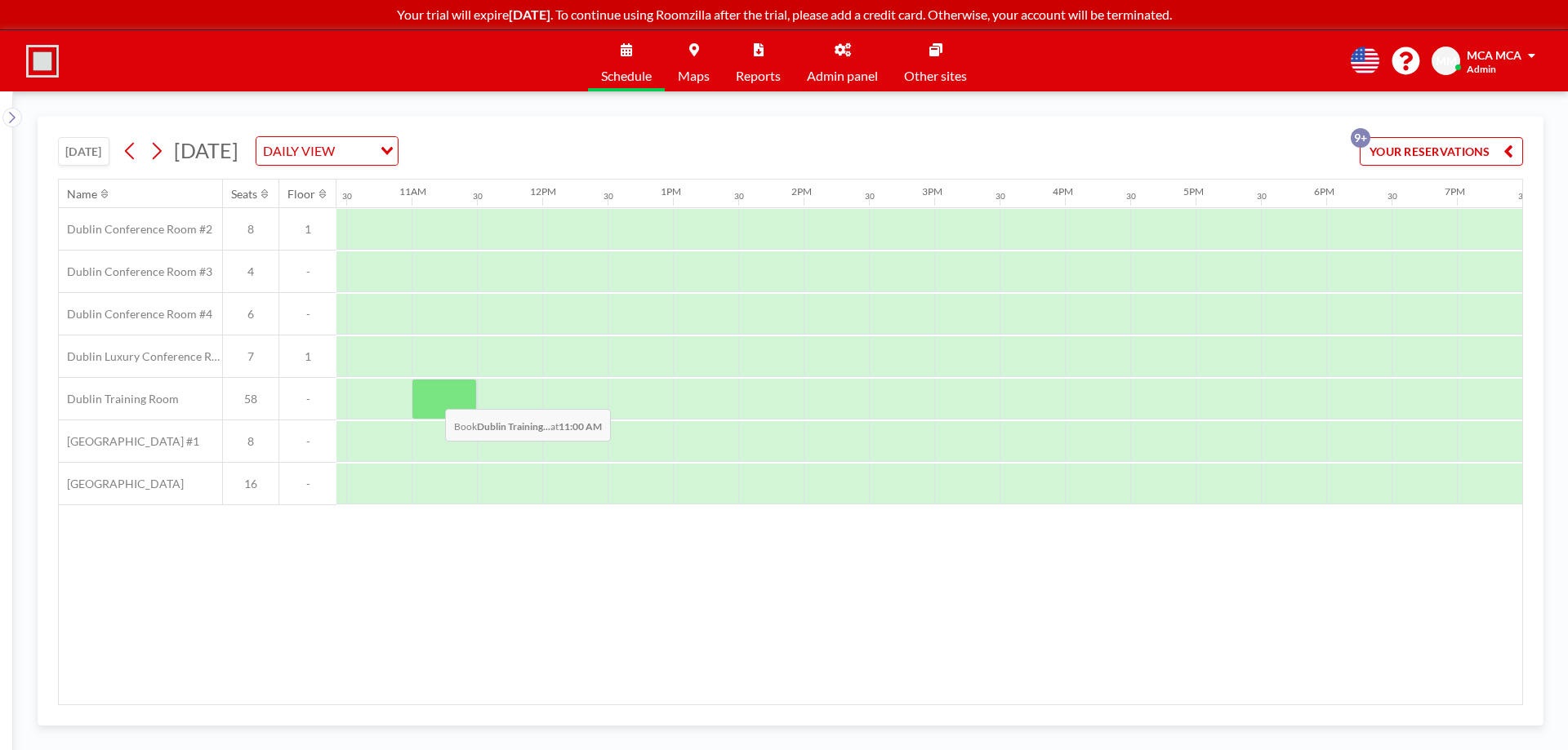
click at [432, 396] on div at bounding box center [444, 399] width 65 height 41
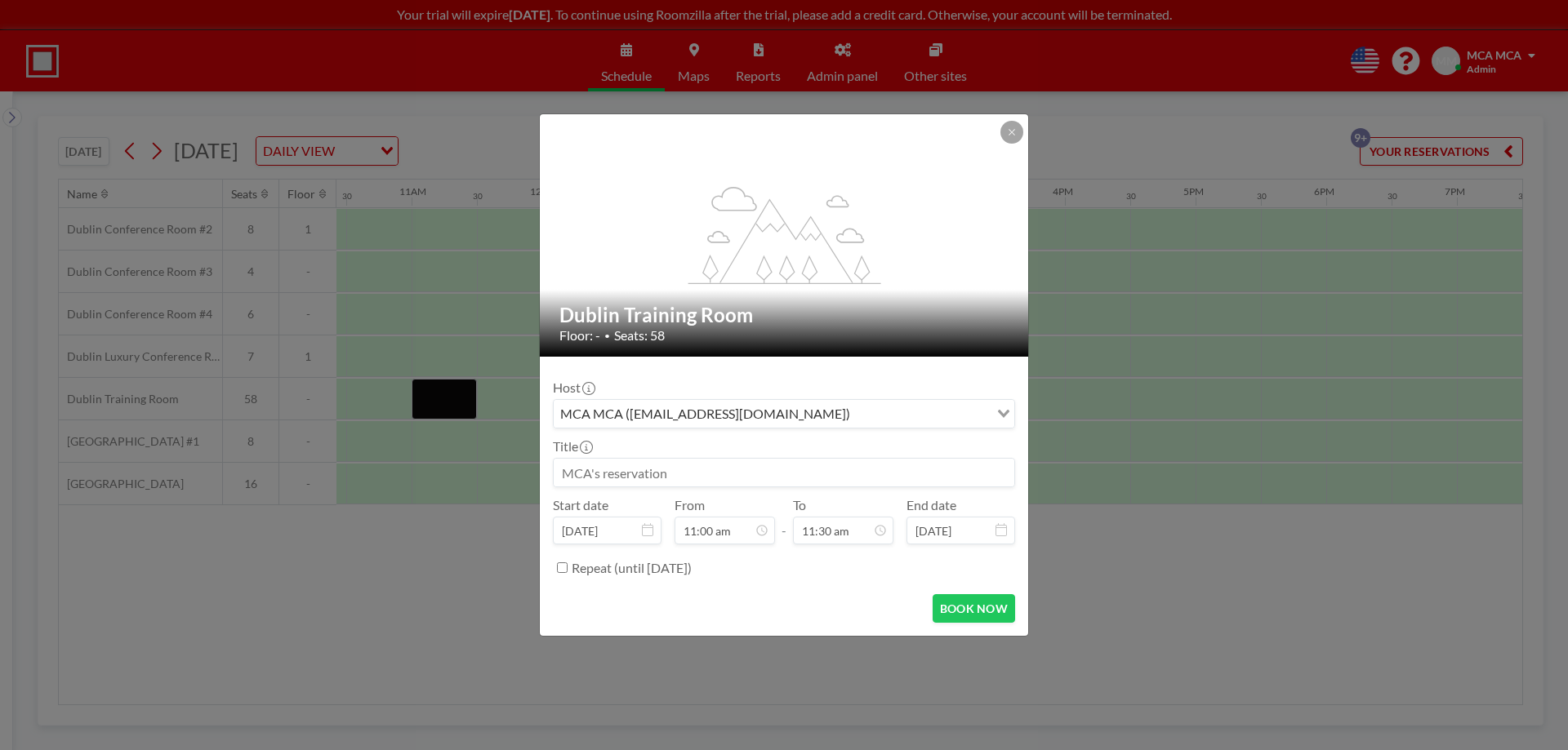
click at [615, 472] on input at bounding box center [784, 472] width 461 height 27
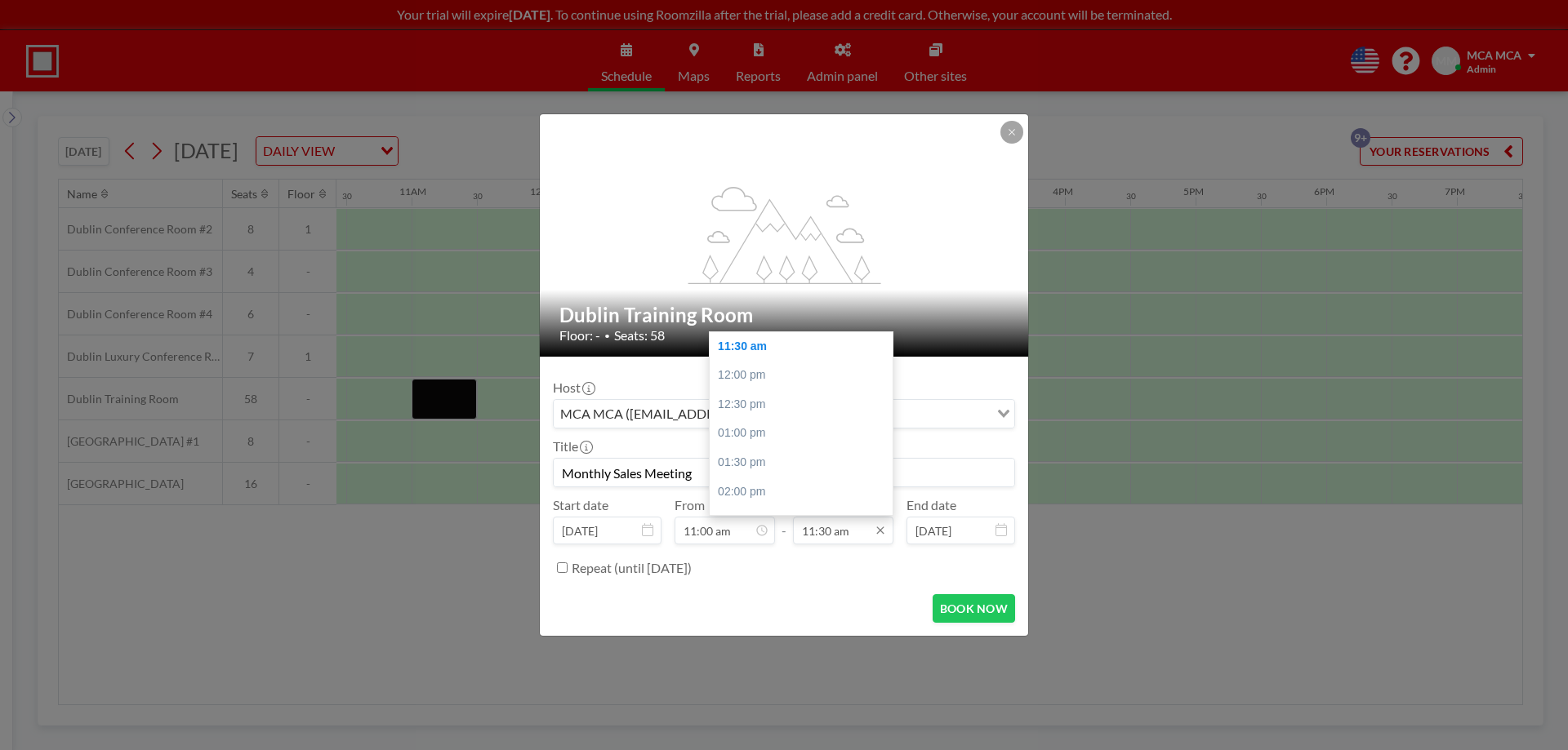
type input "Monthly Sales Meeting"
click at [852, 535] on input "11:30 am" at bounding box center [843, 530] width 101 height 27
click at [761, 376] on div "12:00 pm" at bounding box center [805, 375] width 191 height 29
type input "12:00 pm"
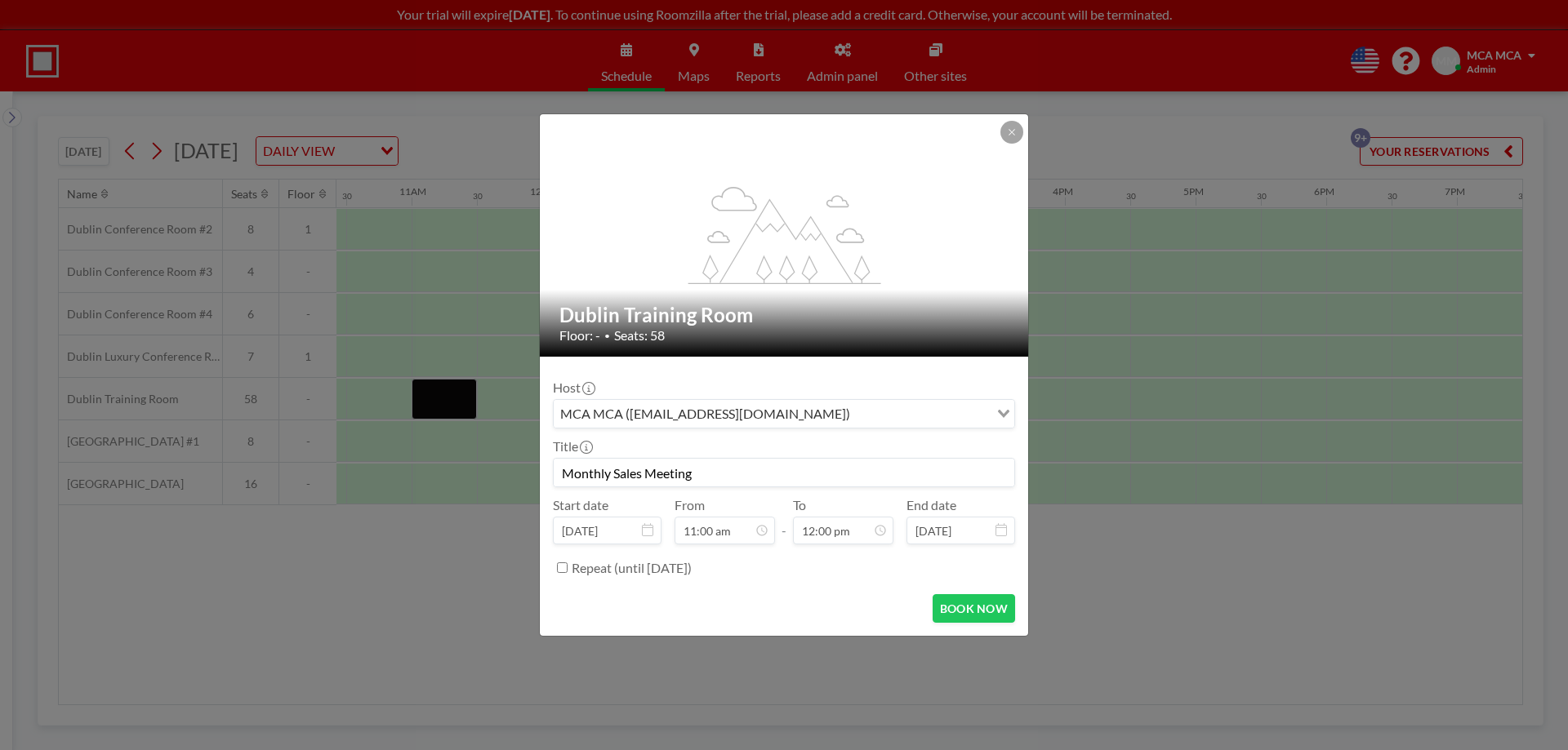
click at [629, 373] on div "Host MCA MCA (klrw330@kw.com) Loading... Title Monthly Sales Meeting Start date…" at bounding box center [784, 475] width 462 height 211
click at [825, 579] on div "Repeat (until February 14, 2026)" at bounding box center [793, 568] width 443 height 27
click at [562, 570] on input "Repeat (until February 14, 2026)" at bounding box center [562, 567] width 10 height 10
checkbox input "true"
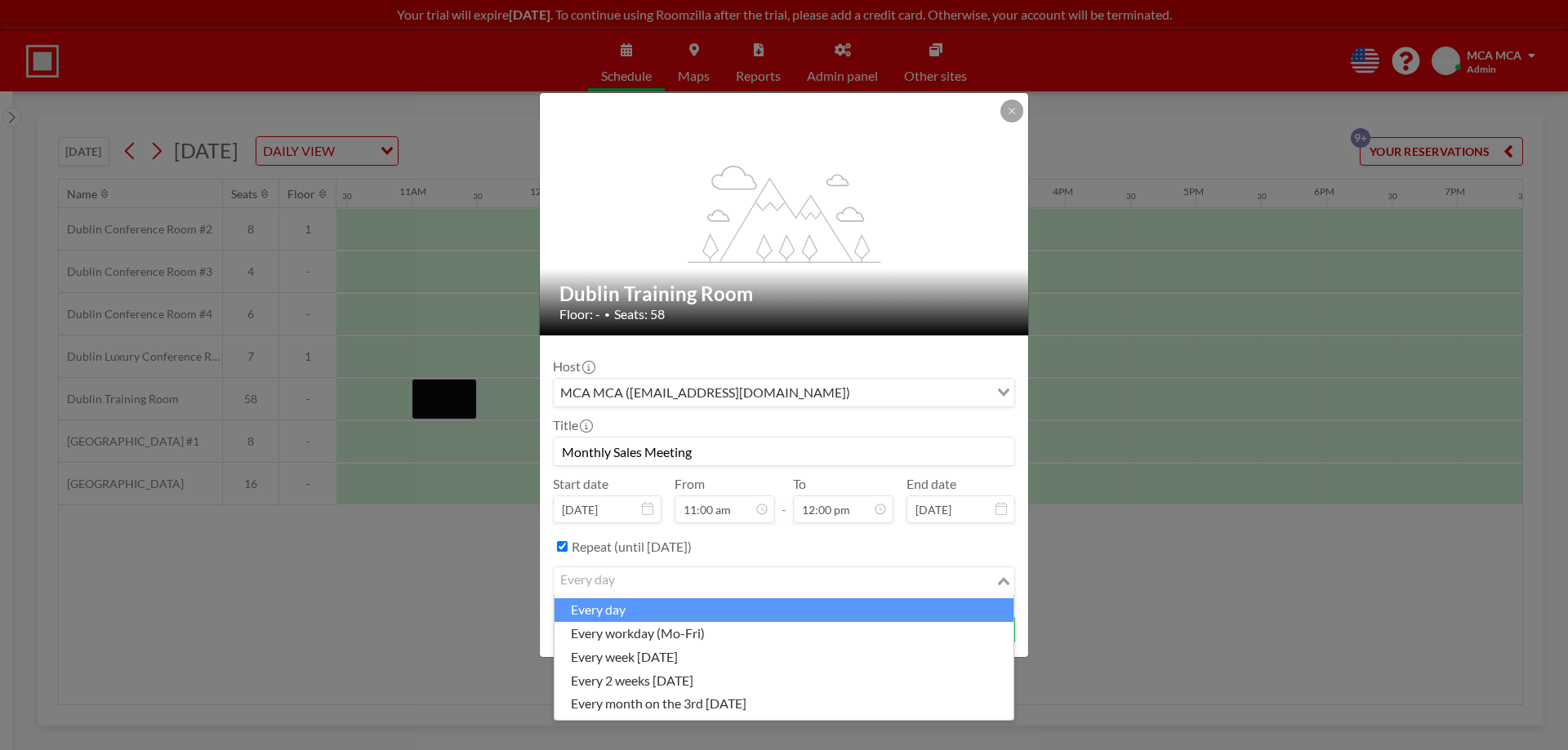
click at [592, 580] on div "every day" at bounding box center [774, 579] width 442 height 25
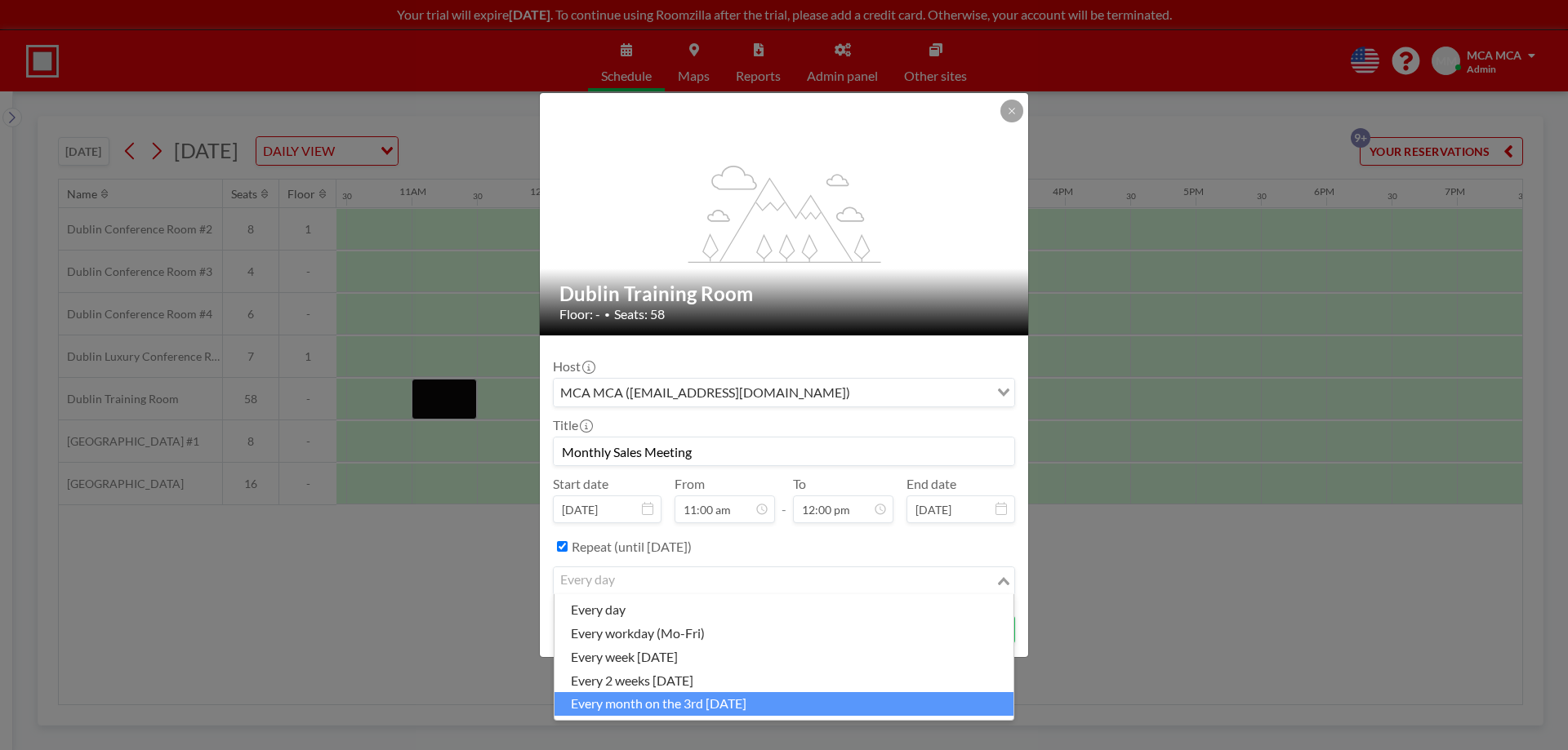
click at [754, 706] on li "every month on the 3rd [DATE]" at bounding box center [784, 704] width 459 height 24
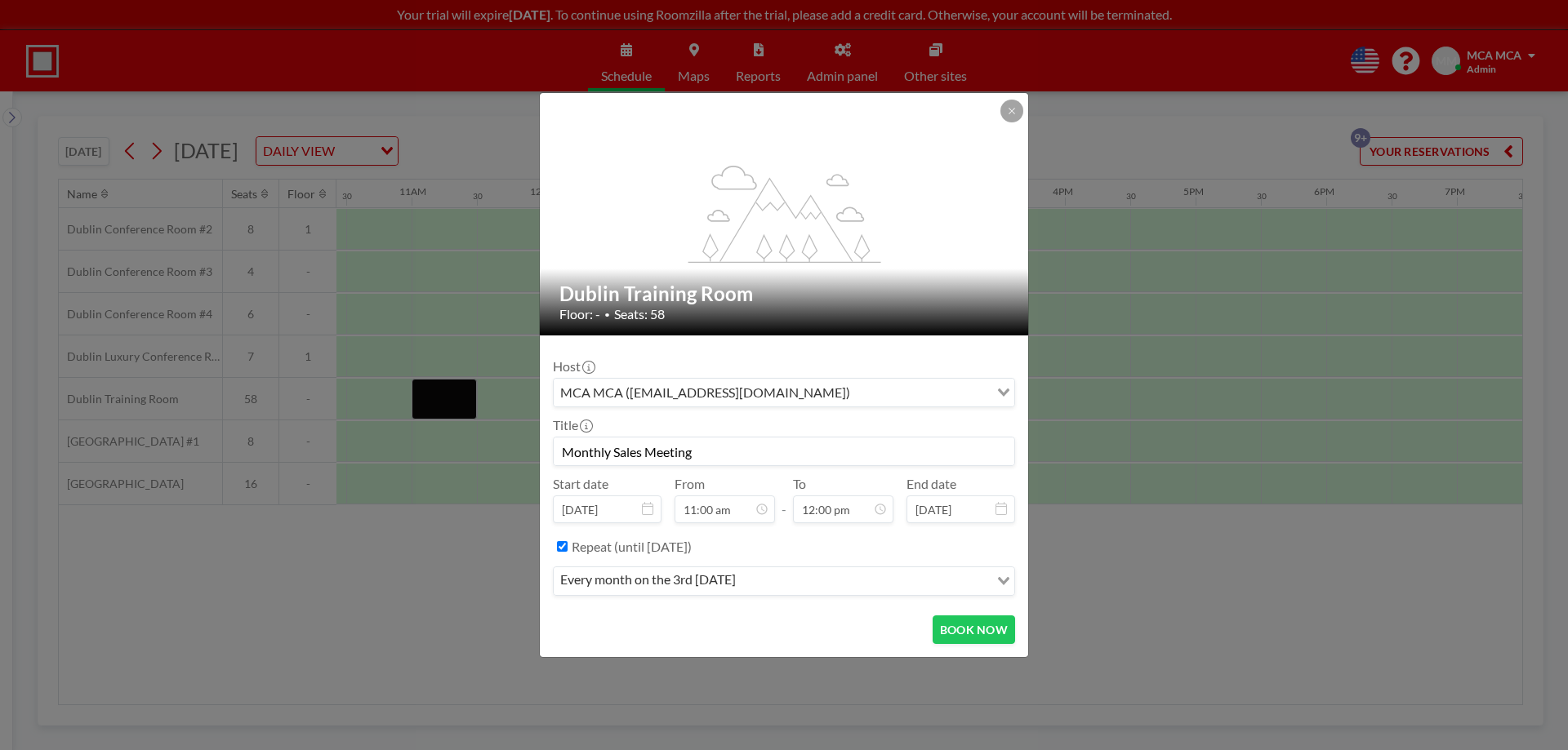
click at [776, 612] on form "Host MCA MCA (klrw330@kw.com) Loading... Title Monthly Sales Meeting Start date…" at bounding box center [784, 496] width 488 height 321
click at [949, 629] on button "BOOK NOW" at bounding box center [973, 629] width 83 height 28
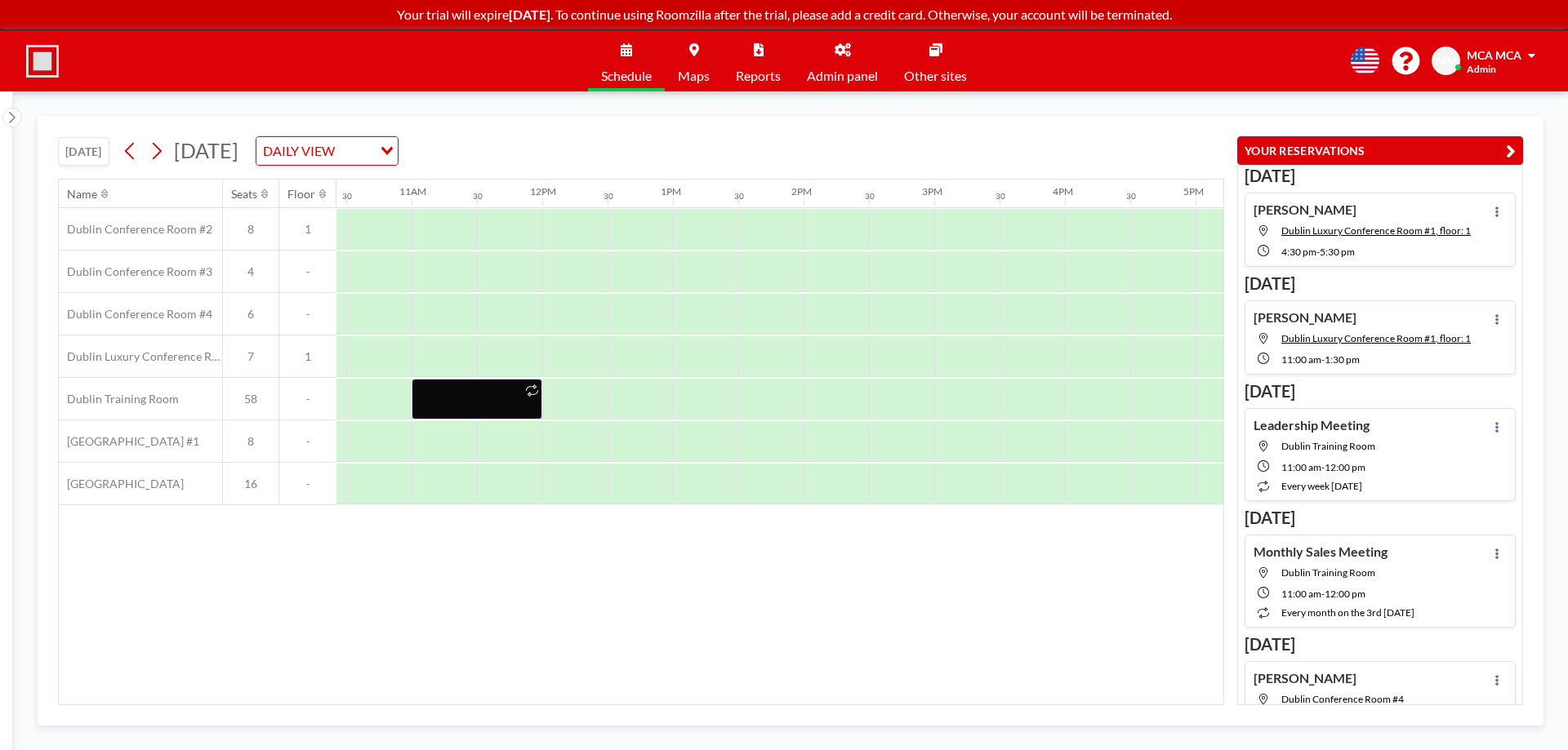
click at [268, 695] on body "Your trial will expire in 2 days . To continue using Roomzilla after the trial,…" at bounding box center [784, 375] width 1568 height 750
click at [706, 395] on div at bounding box center [705, 399] width 65 height 41
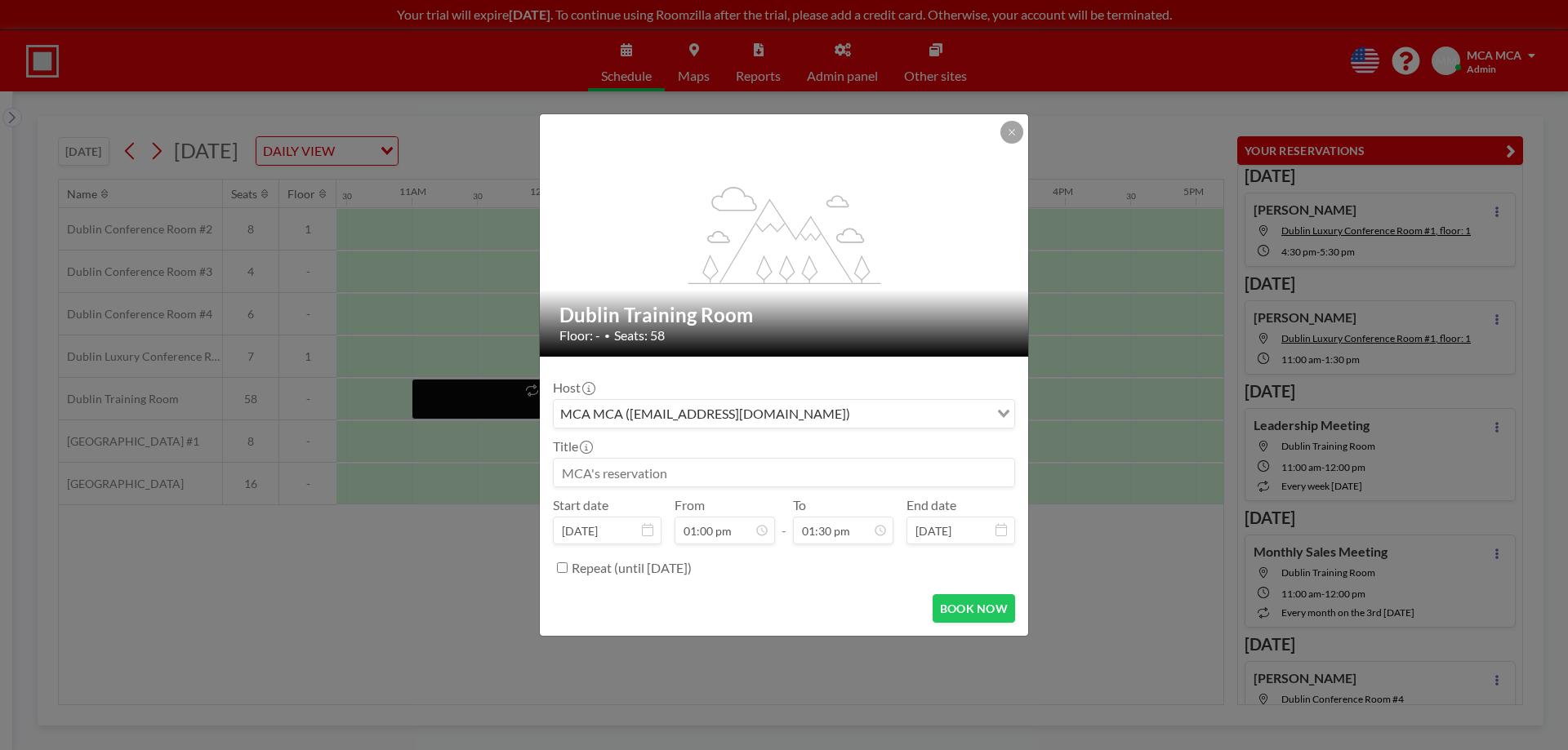
click at [642, 474] on input at bounding box center [784, 472] width 461 height 27
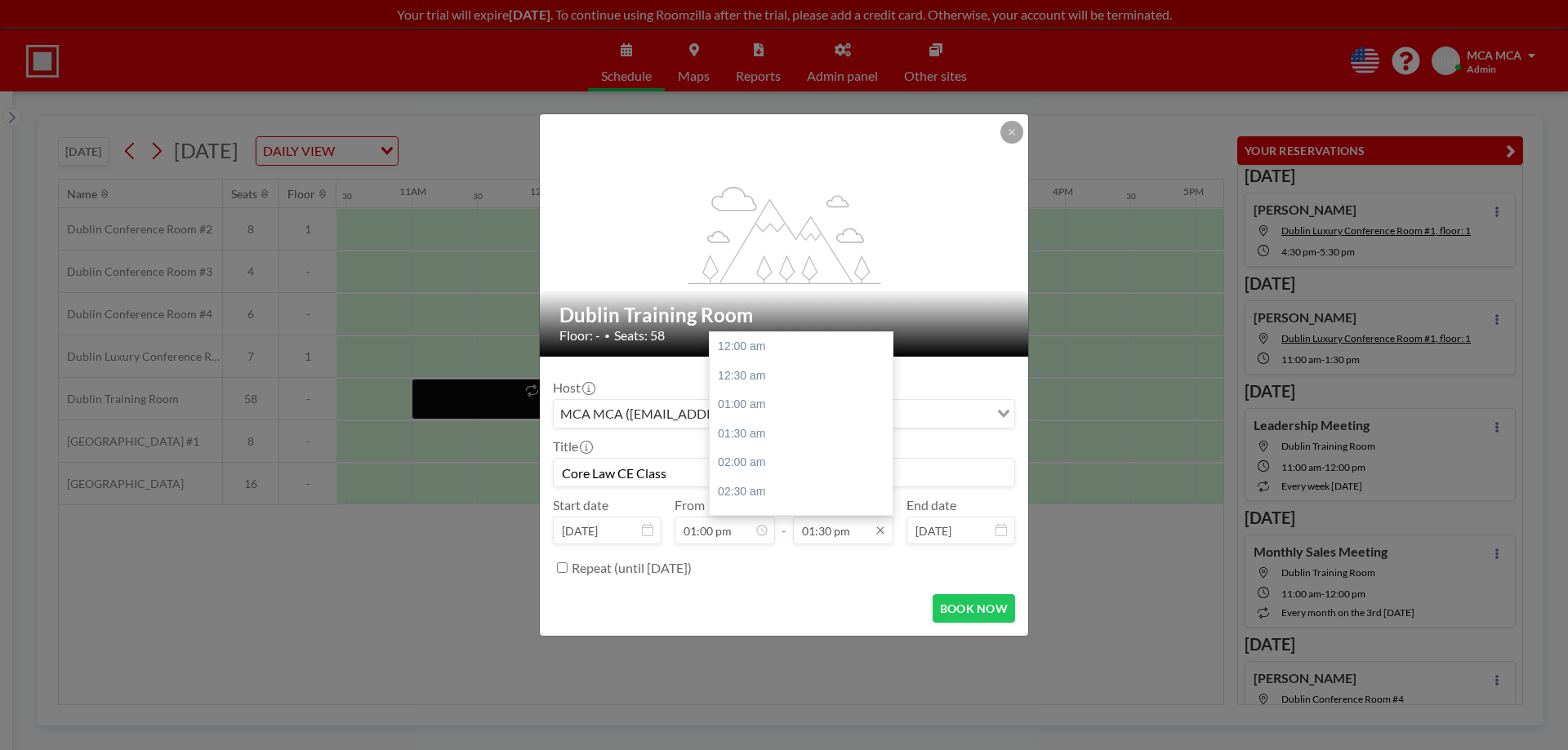
scroll to position [784, 0]
click at [787, 487] on div "04:00 pm" at bounding box center [805, 492] width 191 height 29
type input "Core Law CE Class"
type input "04:00 pm"
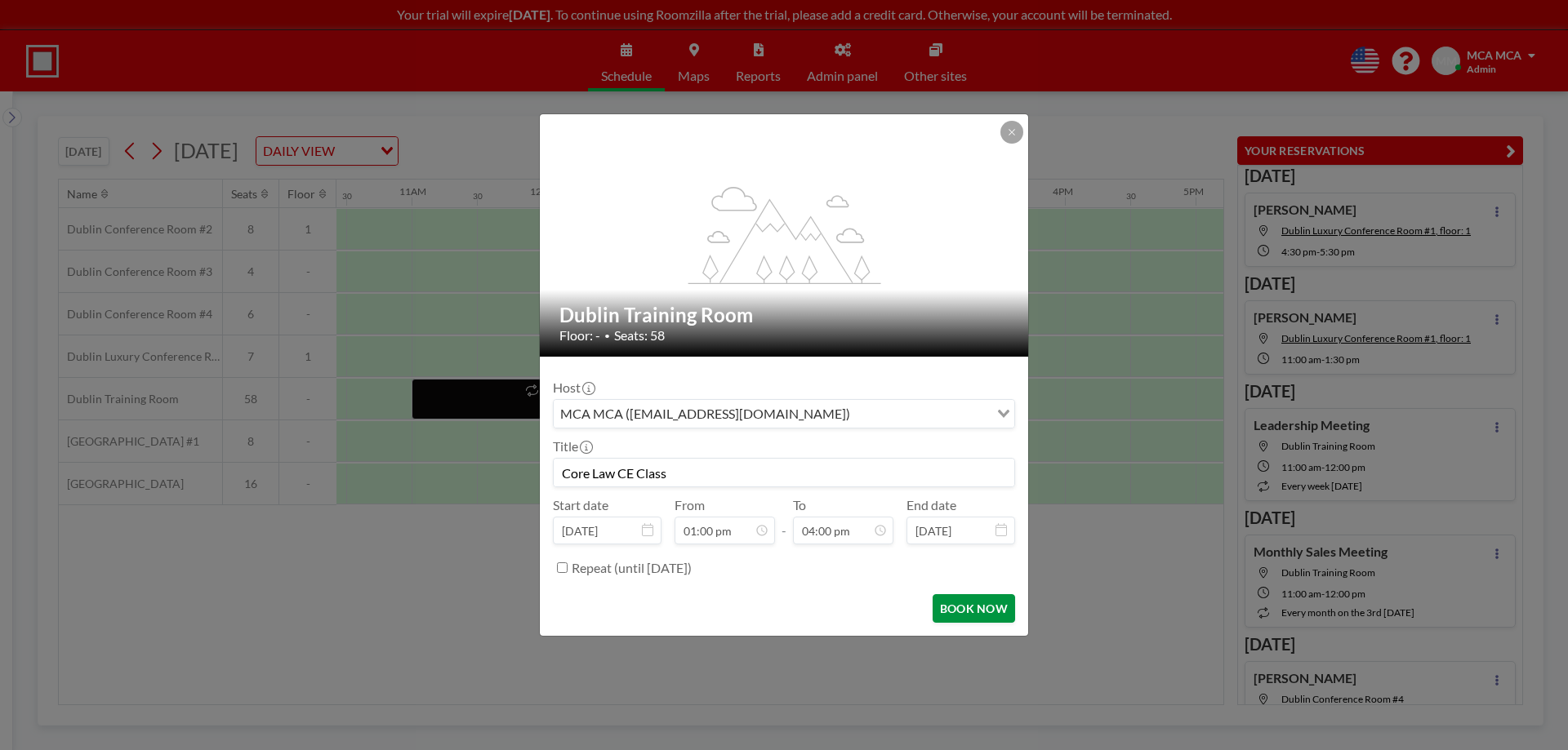
click at [948, 610] on button "BOOK NOW" at bounding box center [973, 608] width 83 height 28
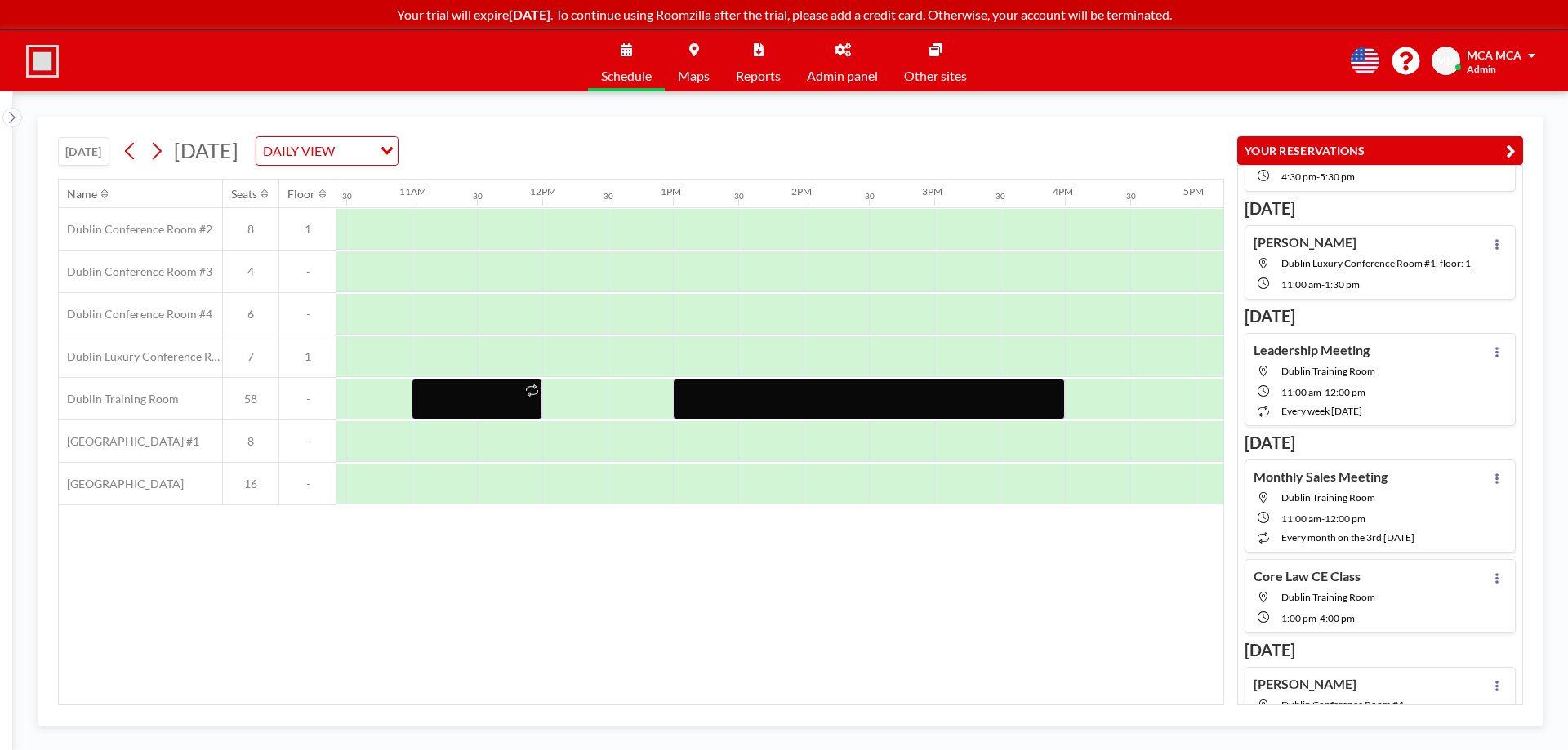
scroll to position [0, 0]
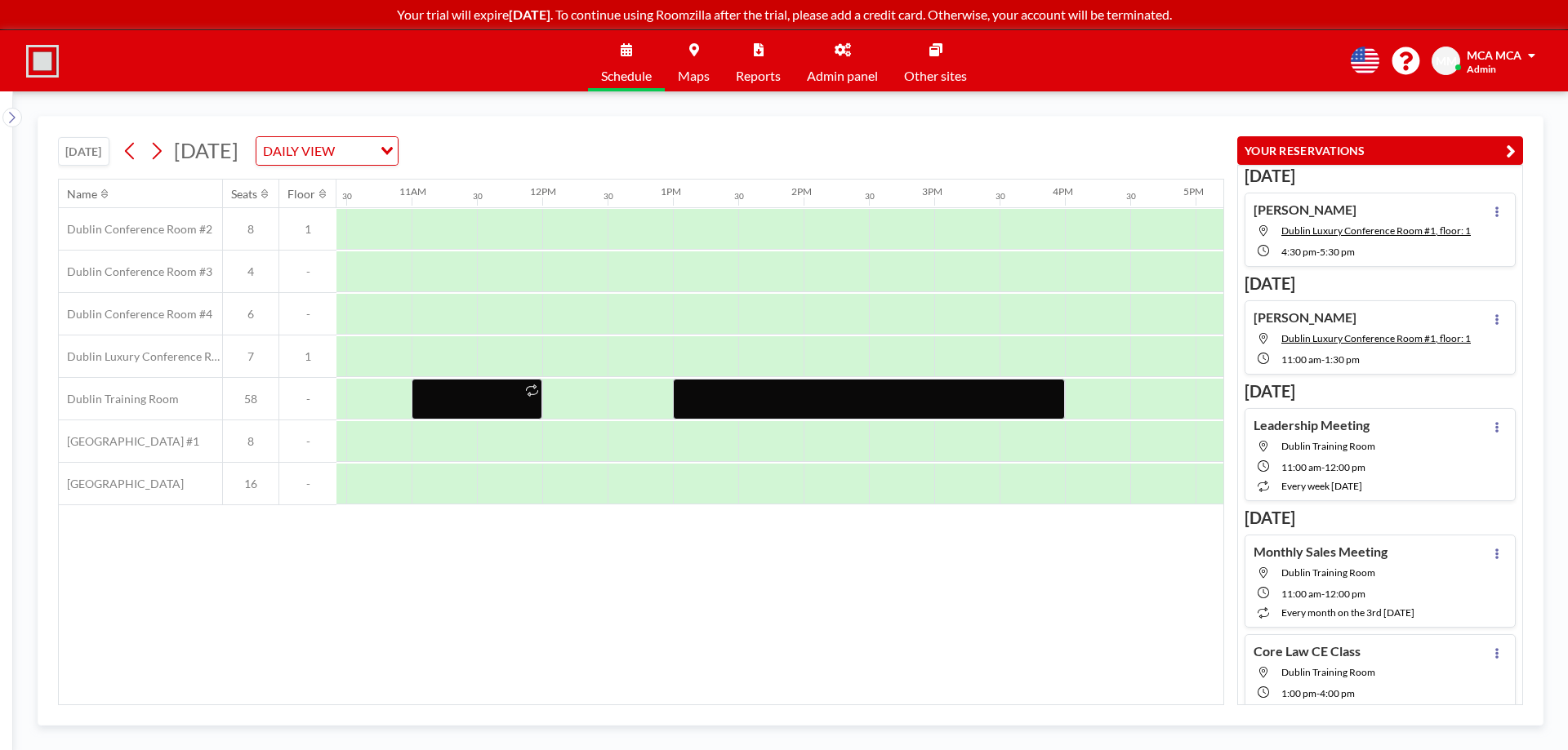
click at [1513, 54] on span "MCA MCA" at bounding box center [1494, 55] width 55 height 14
click at [1495, 78] on span "Profile" at bounding box center [1486, 78] width 34 height 16
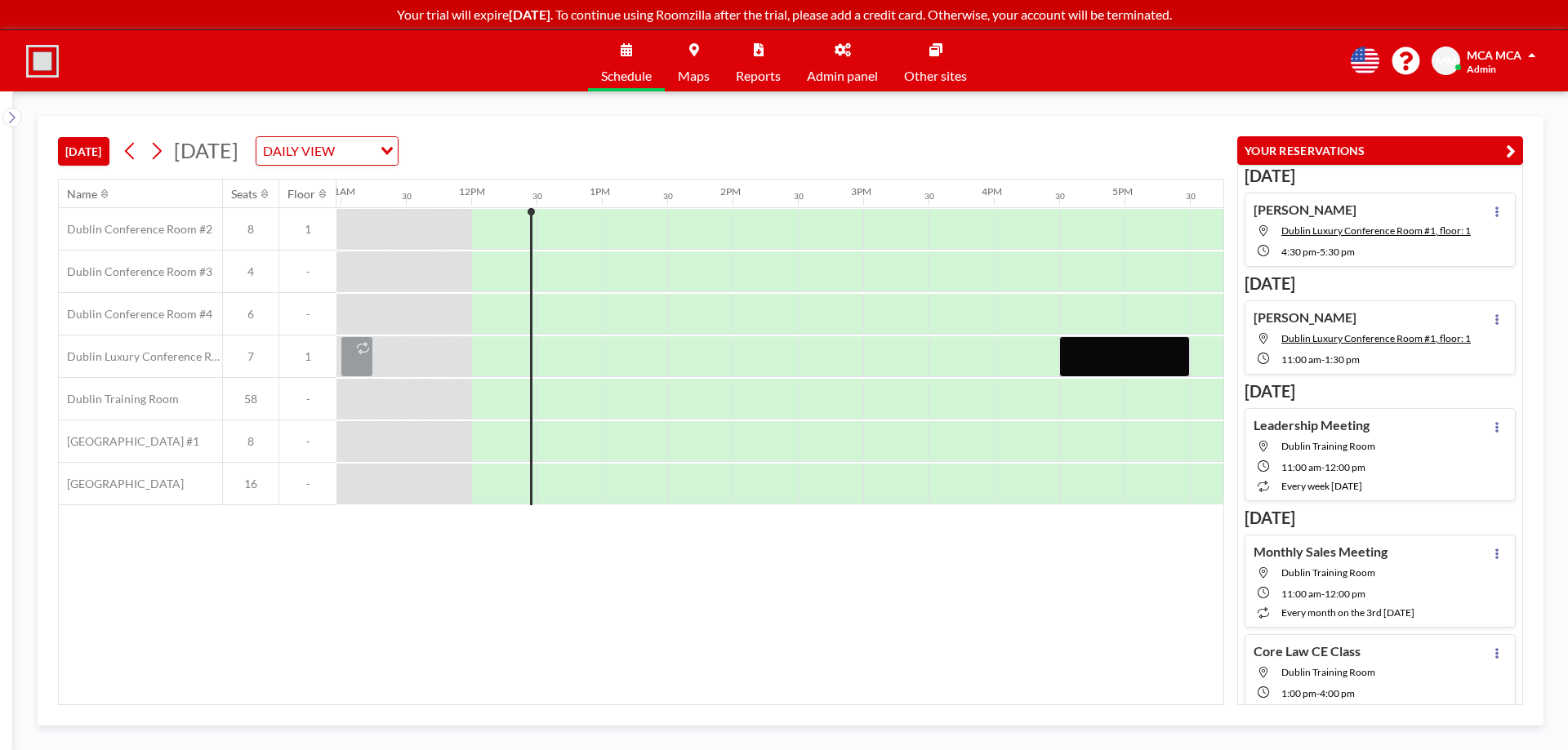
scroll to position [0, 1502]
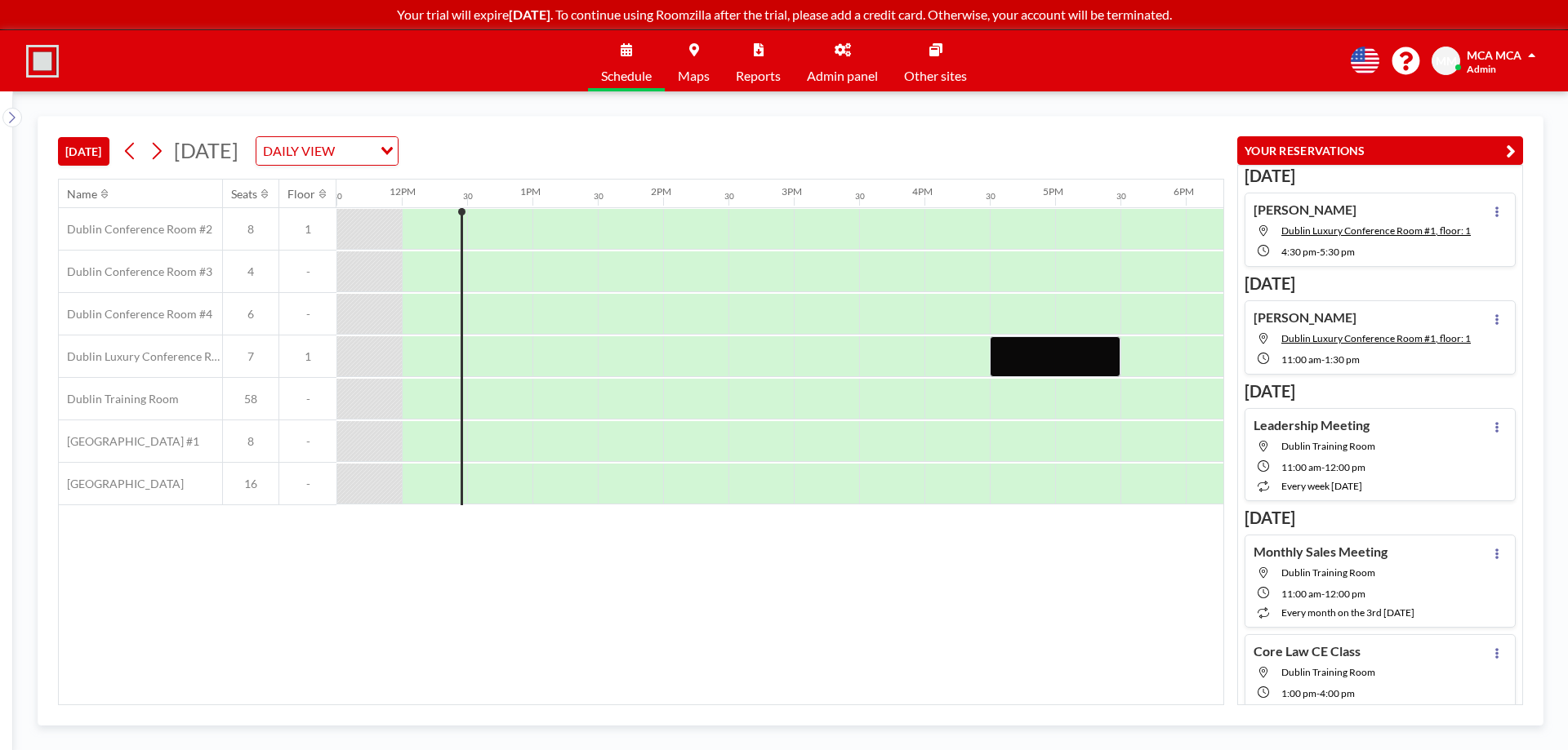
click at [758, 64] on link "Reports" at bounding box center [758, 61] width 71 height 62
